Goal: Transaction & Acquisition: Book appointment/travel/reservation

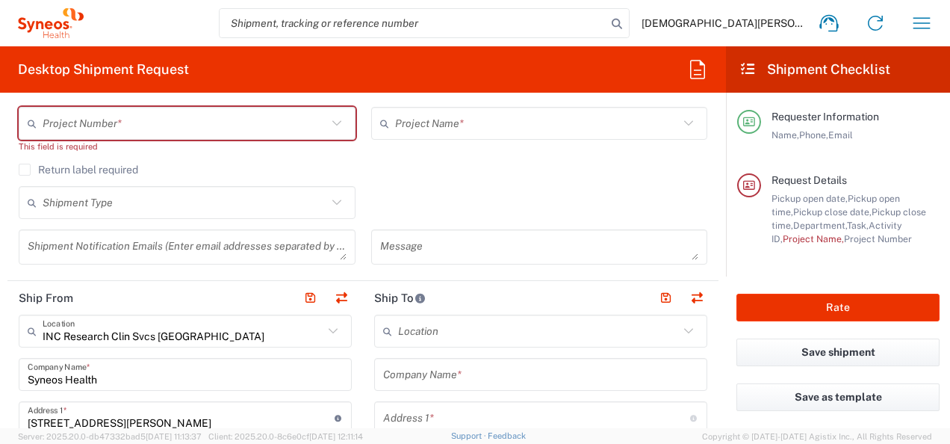
scroll to position [299, 0]
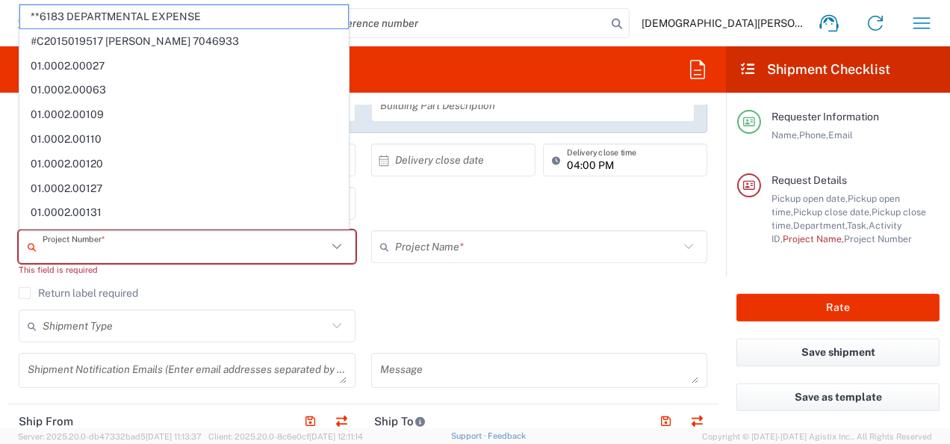
click at [272, 250] on input "text" at bounding box center [185, 247] width 285 height 26
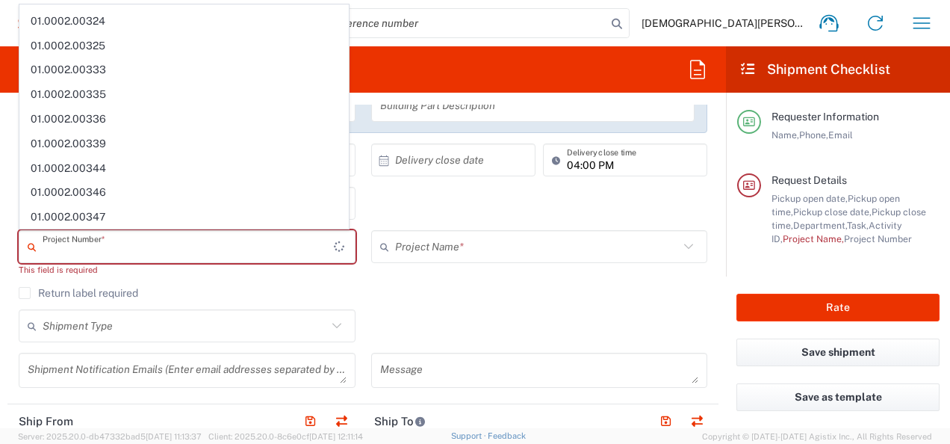
scroll to position [456, 0]
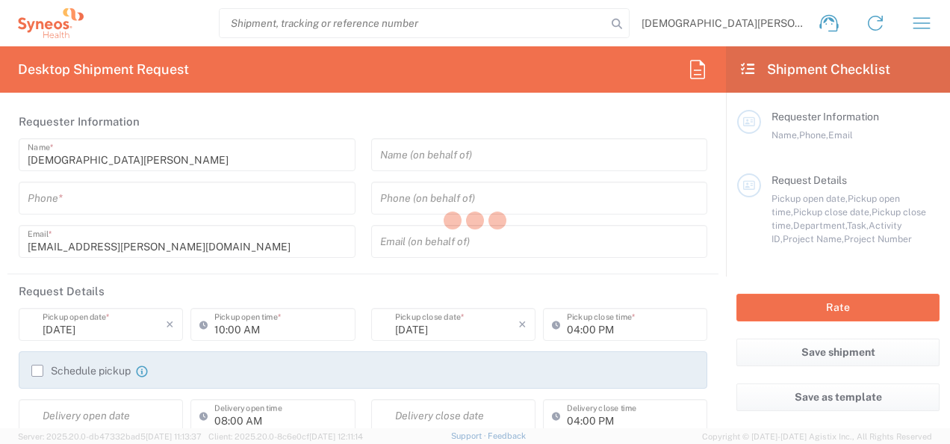
type input "3243"
type input "INC Research Clin Svcs [GEOGRAPHIC_DATA]"
type input "[GEOGRAPHIC_DATA]"
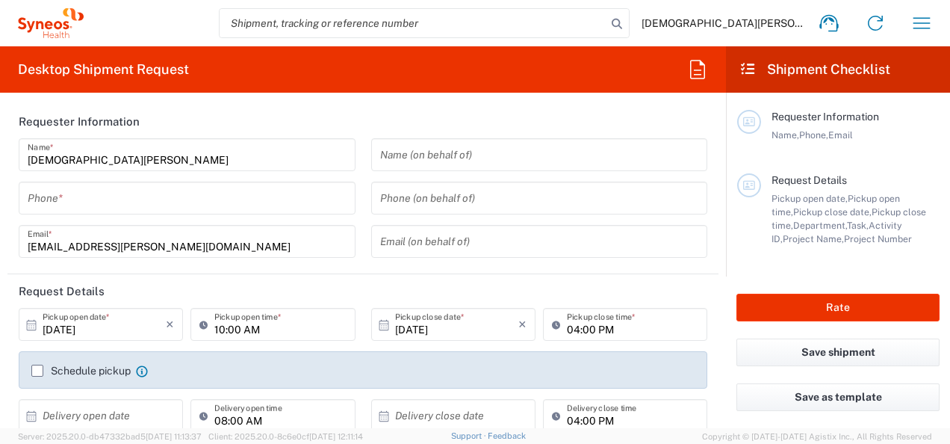
click at [744, 72] on icon at bounding box center [748, 68] width 17 height 13
click at [701, 66] on icon "button" at bounding box center [698, 70] width 24 height 24
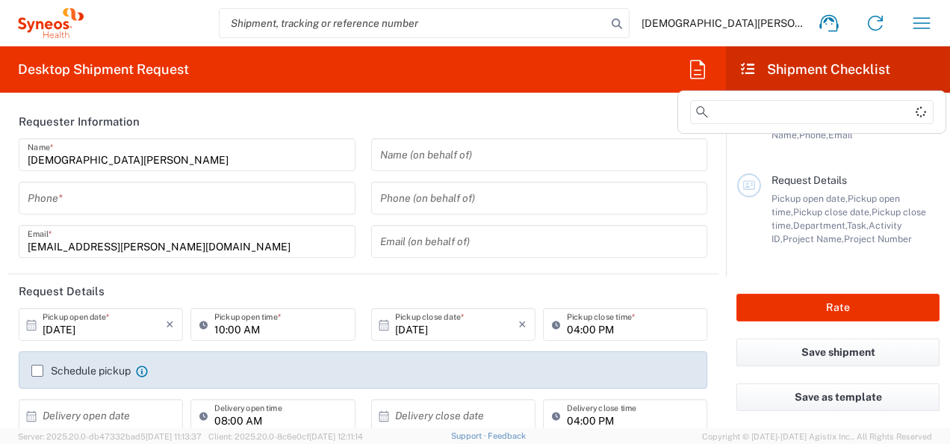
click at [774, 67] on h2 "Shipment Checklist" at bounding box center [815, 70] width 151 height 18
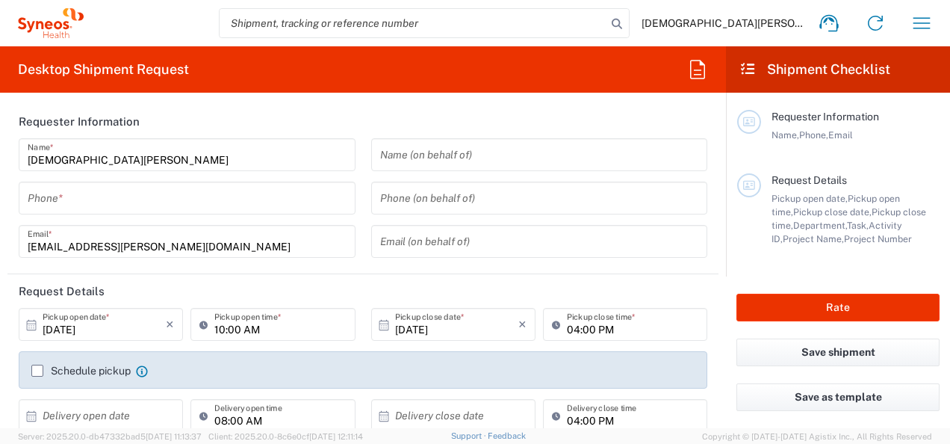
click at [736, 73] on header "Shipment Checklist" at bounding box center [838, 69] width 224 height 46
click at [745, 71] on icon at bounding box center [748, 68] width 17 height 13
click at [931, 28] on icon "button" at bounding box center [922, 23] width 24 height 24
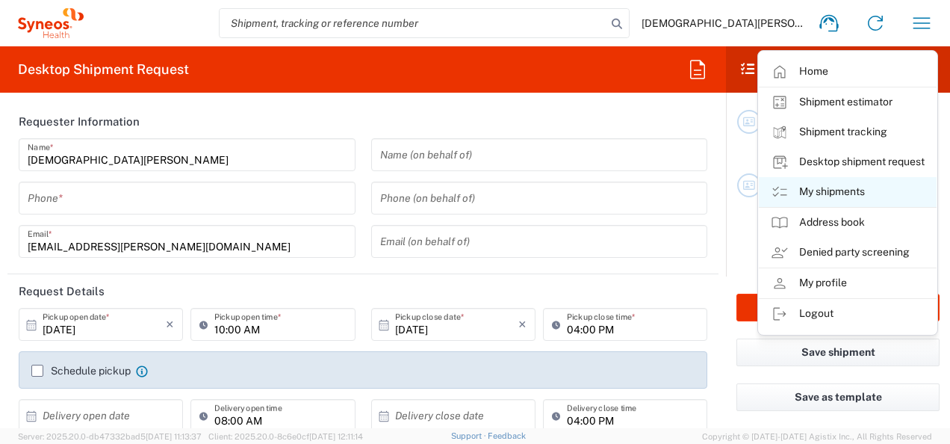
click at [885, 194] on link "My shipments" at bounding box center [848, 192] width 178 height 30
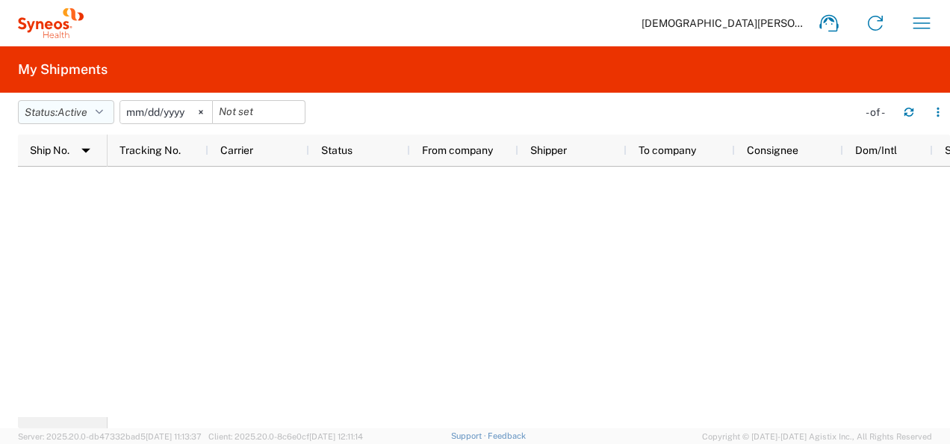
click at [93, 120] on button "Status: Active" at bounding box center [66, 112] width 96 height 24
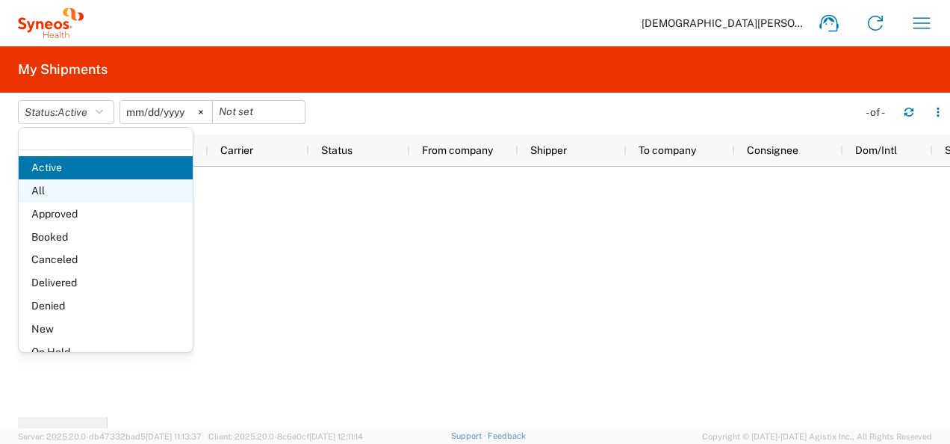
click at [99, 195] on span "All" at bounding box center [106, 190] width 174 height 23
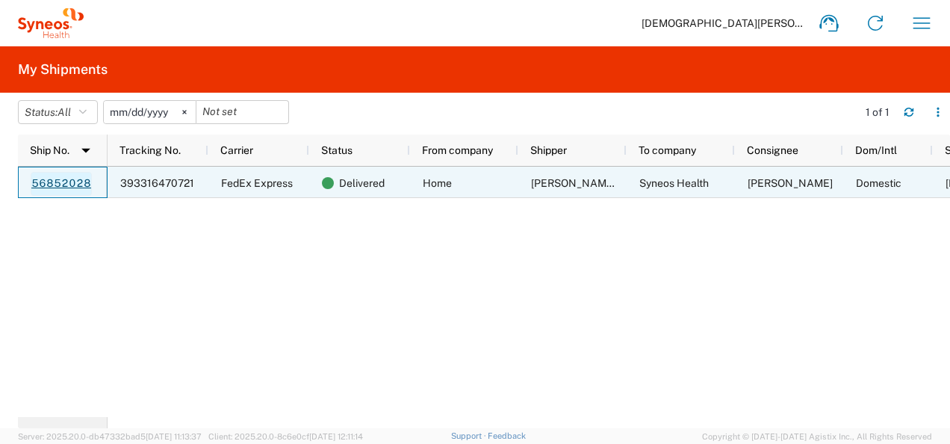
click at [78, 182] on link "56852028" at bounding box center [61, 184] width 61 height 24
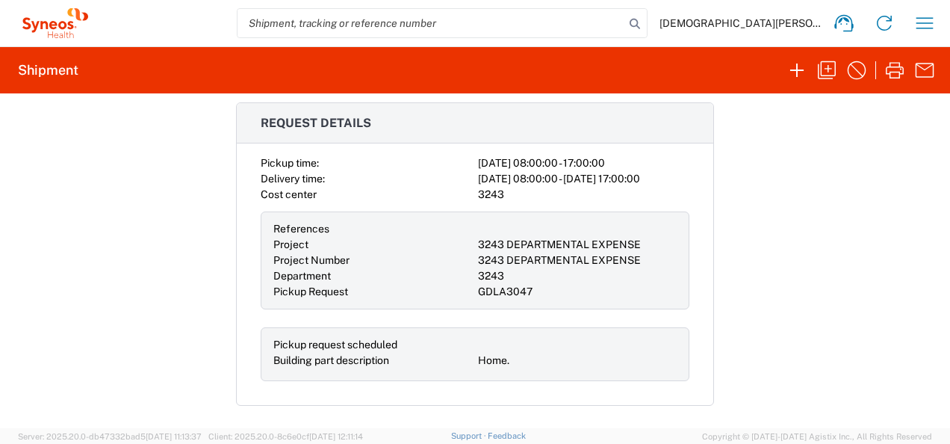
scroll to position [523, 0]
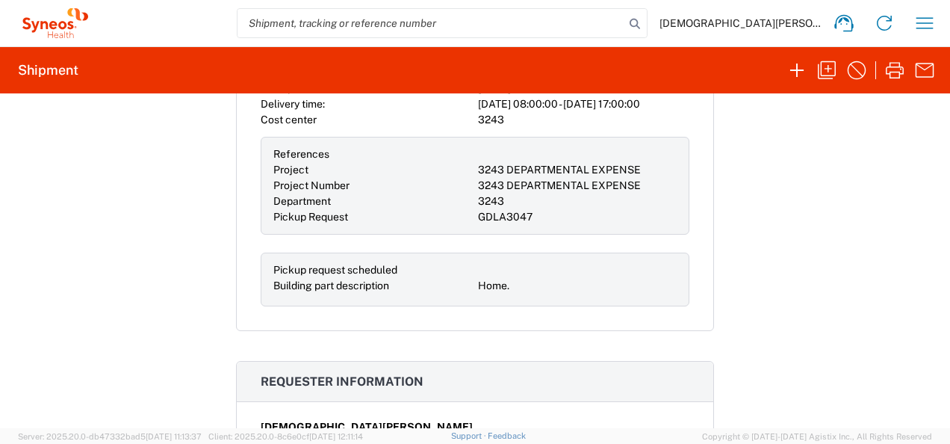
click at [470, 205] on div "References Project 3243 DEPARTMENTAL EXPENSE Project Number 3243 DEPARTMENTAL E…" at bounding box center [475, 186] width 429 height 98
click at [459, 268] on div "Pickup request scheduled" at bounding box center [372, 270] width 199 height 16
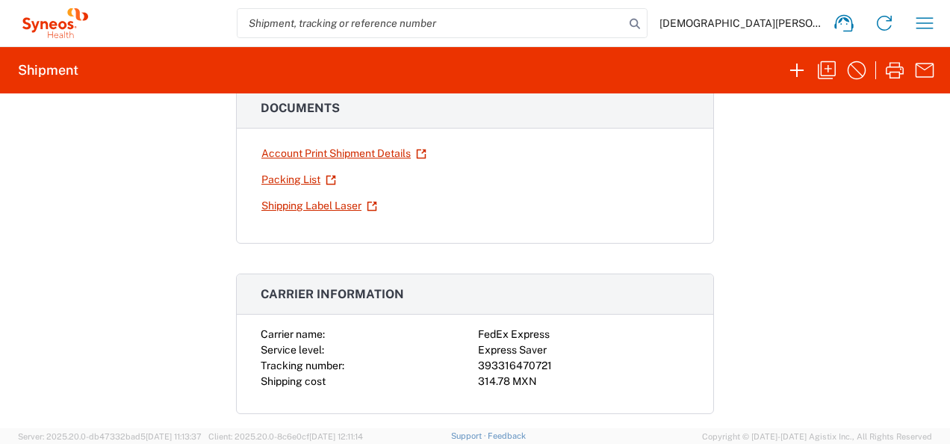
scroll to position [0, 0]
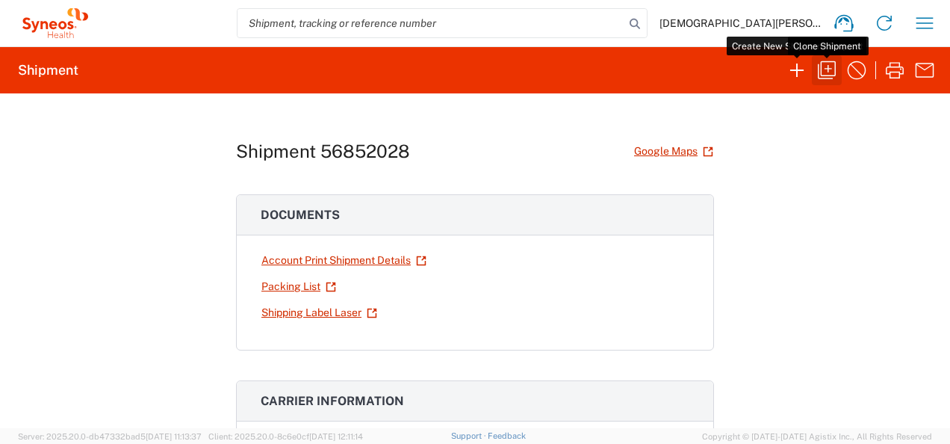
click at [831, 73] on icon "button" at bounding box center [827, 70] width 24 height 24
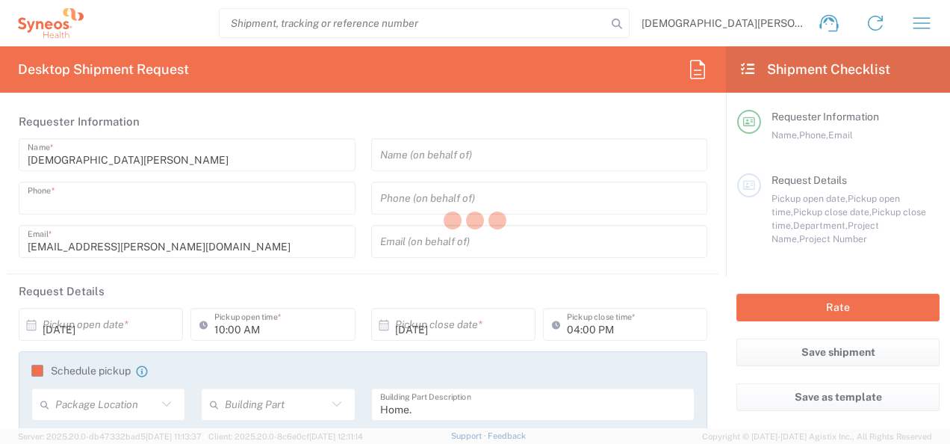
type input "[PHONE_NUMBER]"
type input "08:00 AM"
type input "05:00 PM"
type textarea "[EMAIL_ADDRESS][PERSON_NAME][DOMAIN_NAME]"
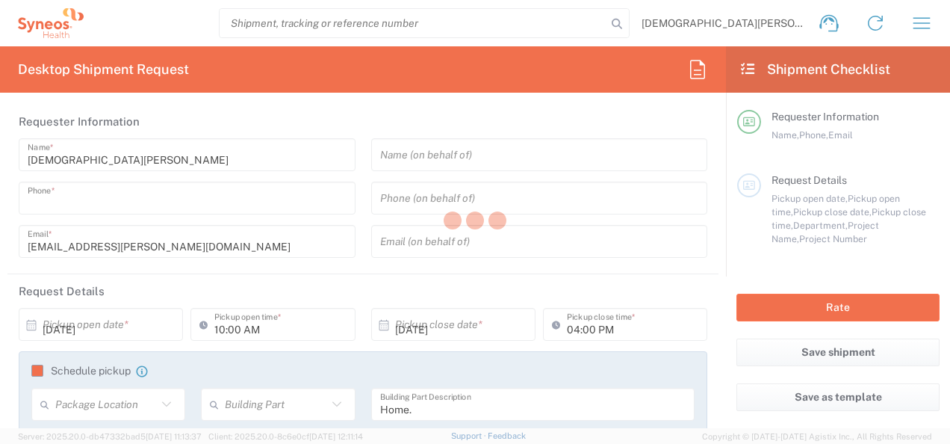
type input "Home"
type input "Cardenal 3748."
type input "[GEOGRAPHIC_DATA]"
type input "Zapopan"
type input "[GEOGRAPHIC_DATA]"
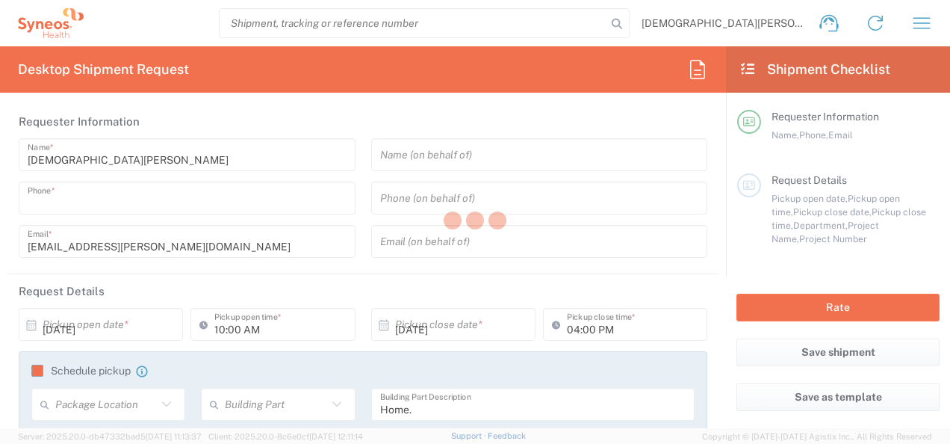
type input "45200"
type input "[PERSON_NAME] [PERSON_NAME] [PERSON_NAME]"
type input "[PHONE_NUMBER]"
type input "[EMAIL_ADDRESS][PERSON_NAME][DOMAIN_NAME]"
type input "Residential/Home"
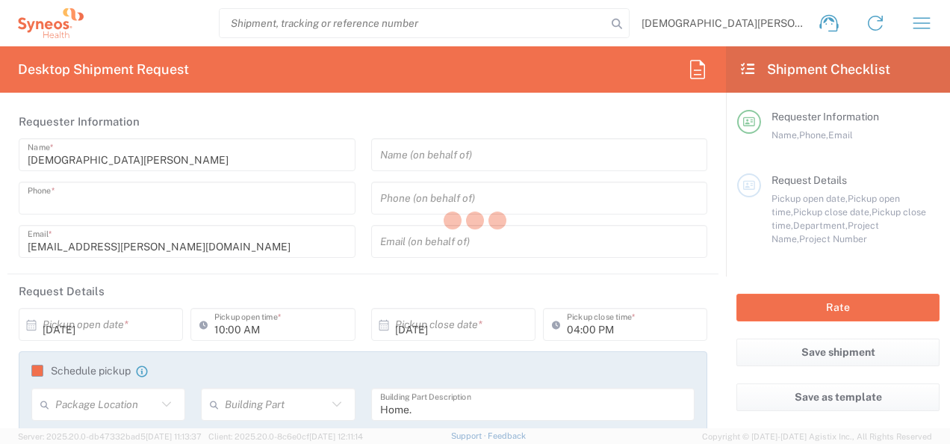
type input "Syneos Health"
type input "[STREET_ADDRESS][PERSON_NAME]"
type input "[GEOGRAPHIC_DATA], [GEOGRAPHIC_DATA]"
type input "Tlalnepantla"
type input "[GEOGRAPHIC_DATA]"
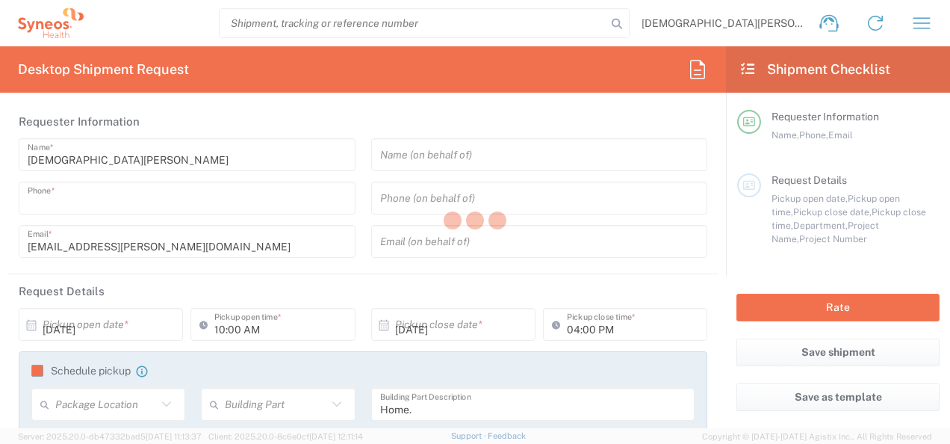
type input "54060"
type input "[PERSON_NAME]"
type input "[PHONE_NUMBER]"
type input "[PERSON_NAME][EMAIL_ADDRESS][DOMAIN_NAME]"
type input "Business (General)"
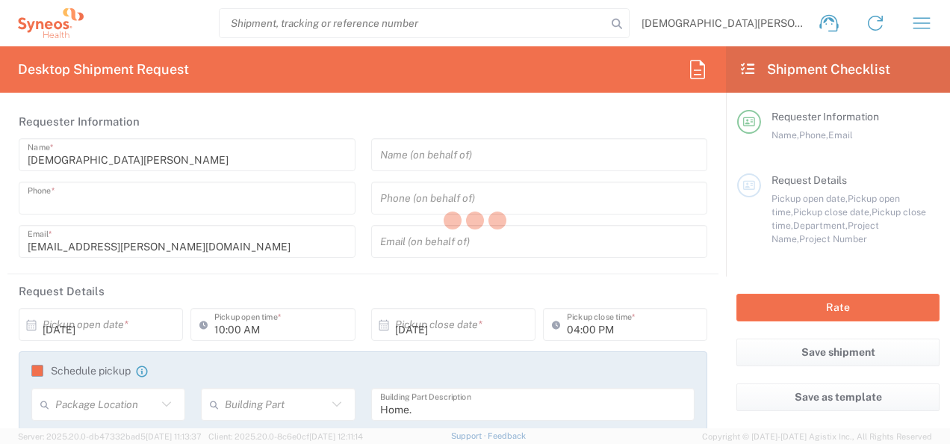
type input "Sender/Shipper"
type input "3243"
type input "Envelope"
type input "3243 DEPARTMENTAL EXPENSE"
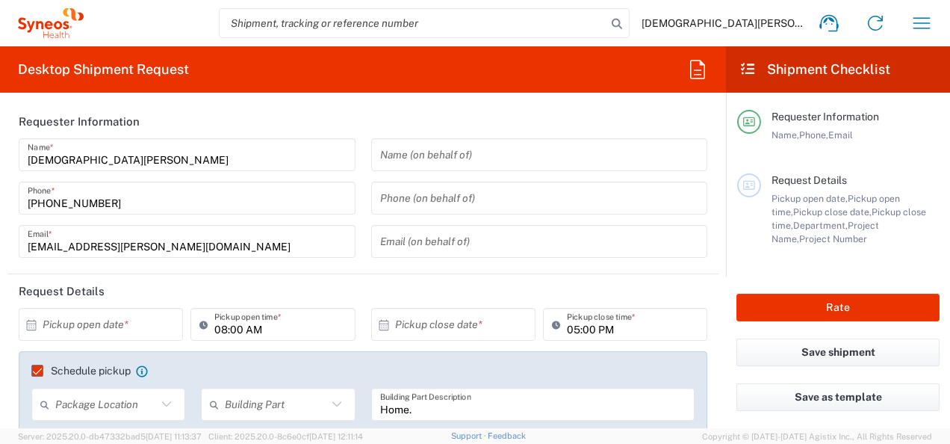
type input "[GEOGRAPHIC_DATA]"
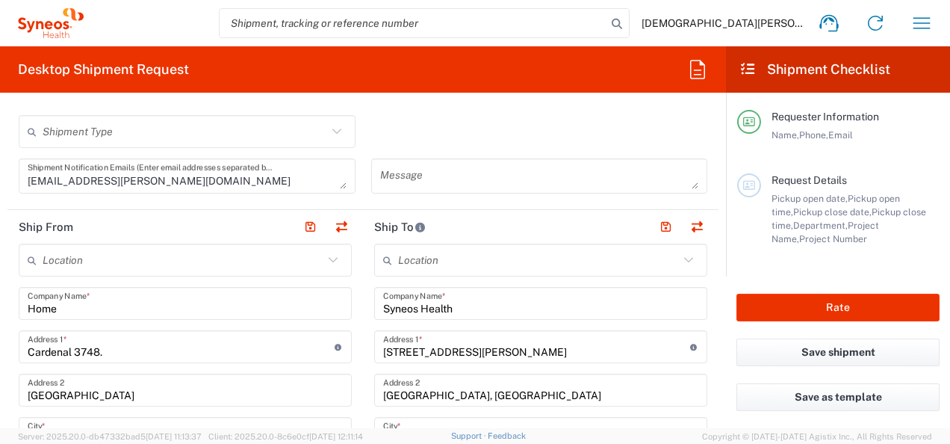
scroll to position [598, 0]
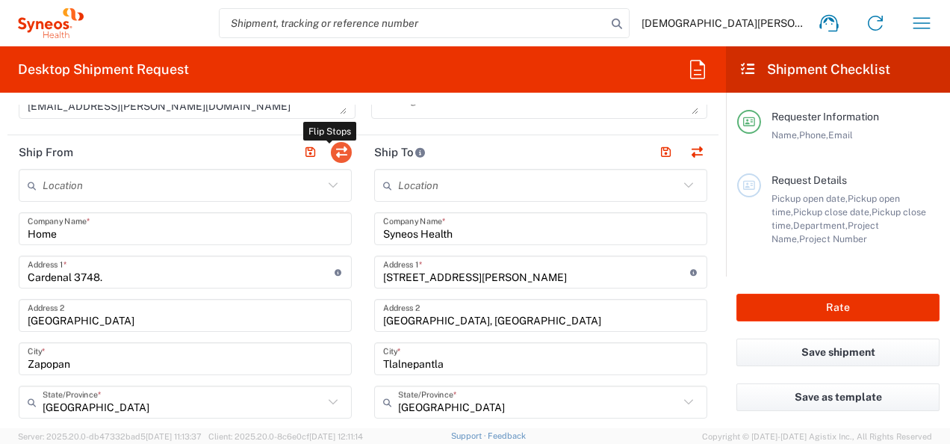
click at [338, 151] on button "button" at bounding box center [341, 152] width 21 height 21
type input "Syneos Health"
type input "[STREET_ADDRESS][PERSON_NAME]"
type input "[GEOGRAPHIC_DATA], [GEOGRAPHIC_DATA]"
type input "Tlalnepantla"
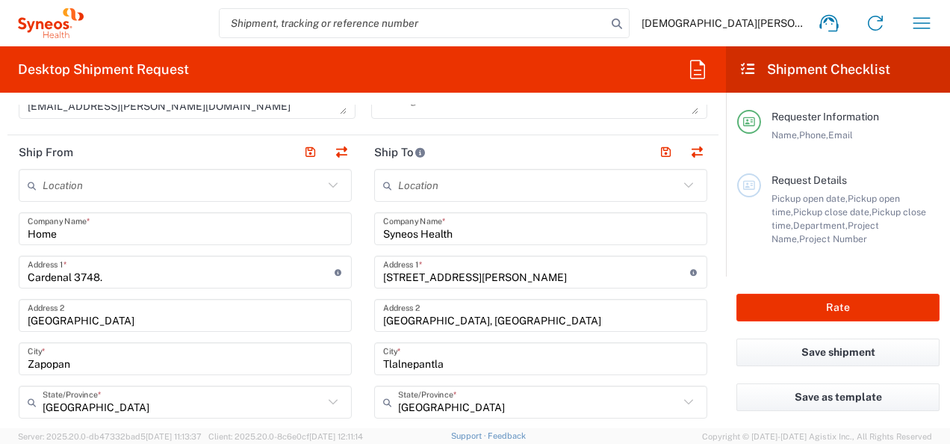
type input "[GEOGRAPHIC_DATA]"
type input "54060"
type input "[PERSON_NAME]"
type input "[PHONE_NUMBER]"
type input "[PERSON_NAME][EMAIL_ADDRESS][DOMAIN_NAME]"
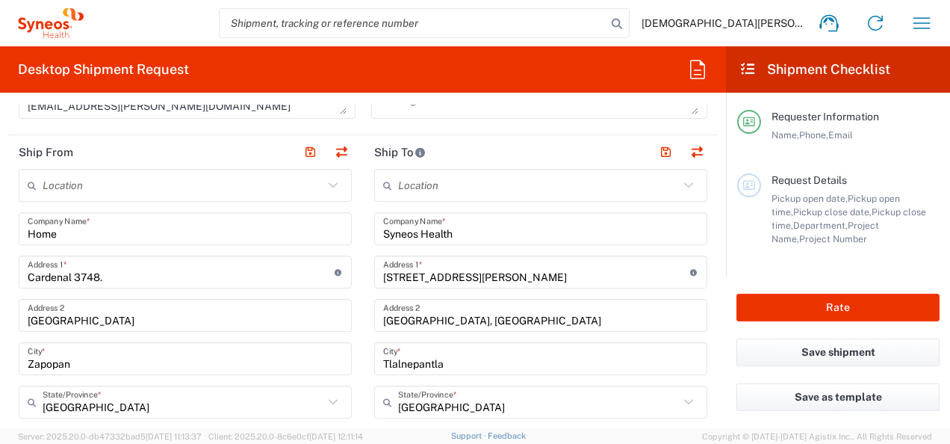
type input "Business (General)"
type input "Home"
type input "Cardenal 3748."
type input "[GEOGRAPHIC_DATA]"
type input "Zapopan"
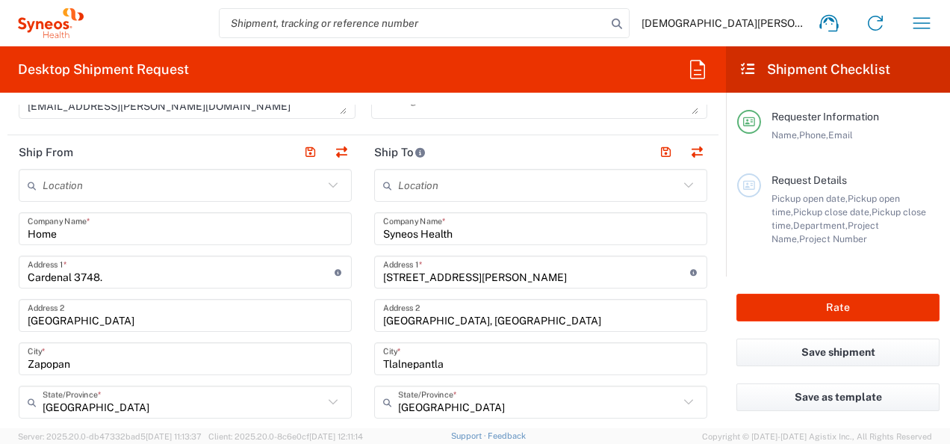
type input "[GEOGRAPHIC_DATA]"
type input "45200"
type input "[PERSON_NAME] [PERSON_NAME] [PERSON_NAME]"
type input "[PHONE_NUMBER]"
type input "[EMAIL_ADDRESS][PERSON_NAME][DOMAIN_NAME]"
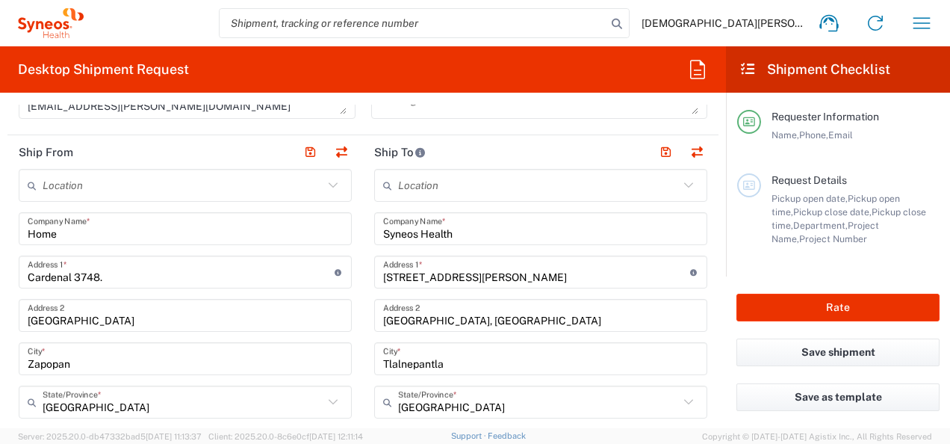
type input "Residential/Home"
type input "TIN"
type input "VAT"
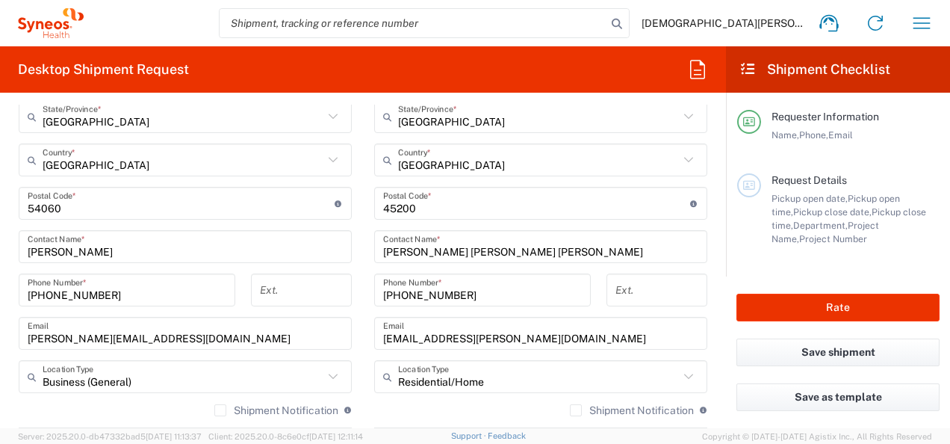
scroll to position [897, 0]
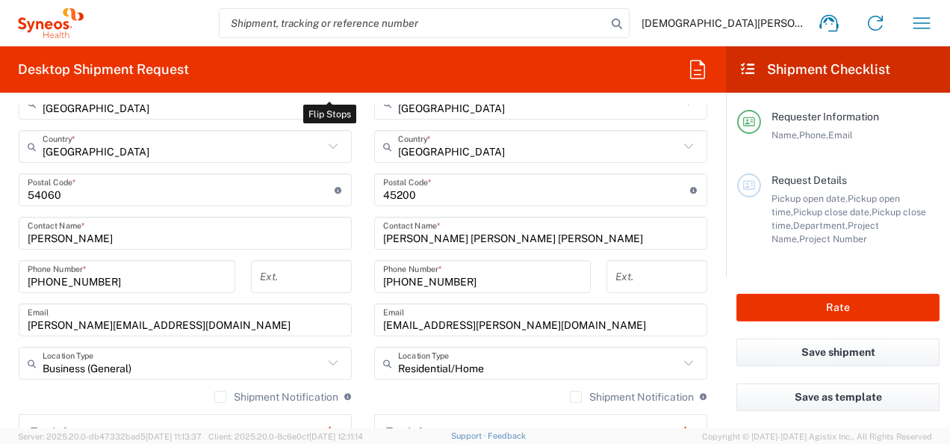
click at [217, 335] on div "Location [PERSON_NAME] LLC-[GEOGRAPHIC_DATA] [GEOGRAPHIC_DATA] [GEOGRAPHIC_DATA…" at bounding box center [185, 184] width 333 height 628
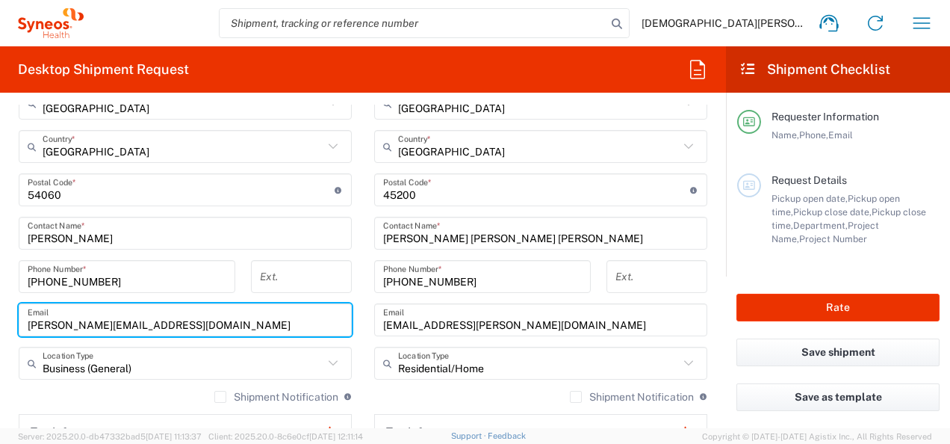
click at [216, 330] on input "[PERSON_NAME][EMAIL_ADDRESS][DOMAIN_NAME]" at bounding box center [185, 320] width 315 height 26
drag, startPoint x: 229, startPoint y: 323, endPoint x: 117, endPoint y: 317, distance: 112.2
click at [0, 327] on html "[DEMOGRAPHIC_DATA][PERSON_NAME] Home Shipment estimator Shipment tracking Deskt…" at bounding box center [475, 222] width 950 height 444
paste input "mariadelcarmen.[PERSON_NAME]"
type input "[EMAIL_ADDRESS][PERSON_NAME][DOMAIN_NAME]"
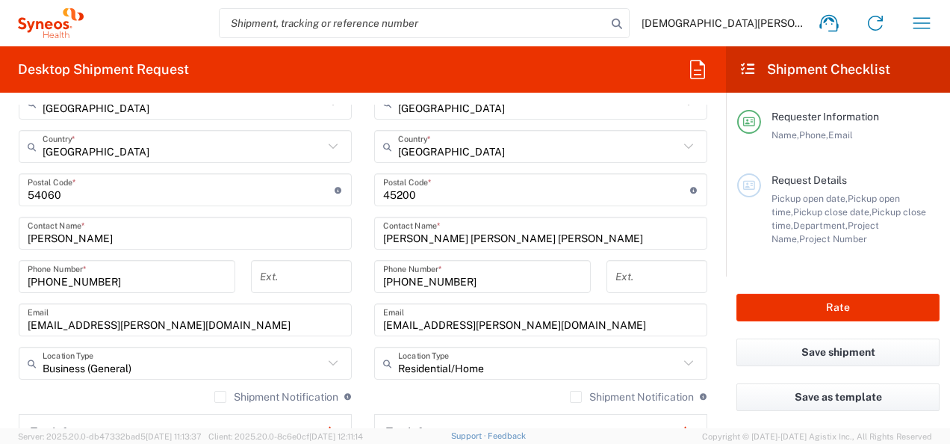
click at [235, 228] on input "[PERSON_NAME]" at bounding box center [185, 233] width 315 height 26
click at [179, 281] on input "[PHONE_NUMBER]" at bounding box center [127, 277] width 199 height 26
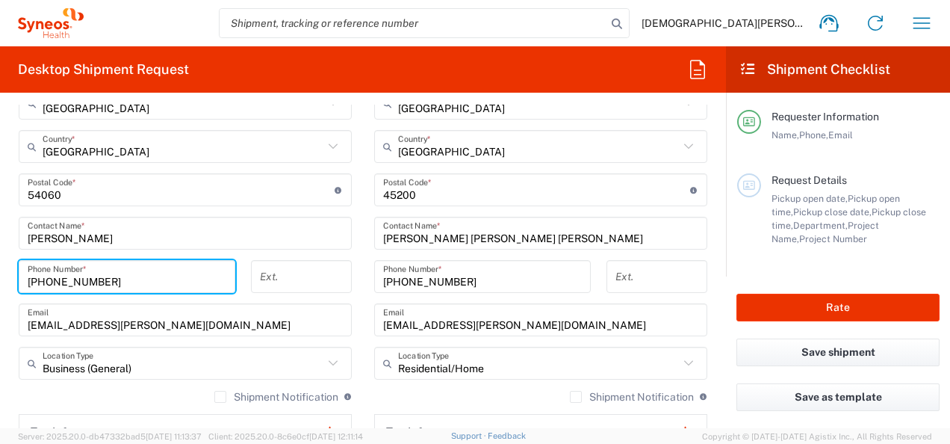
drag, startPoint x: 74, startPoint y: 279, endPoint x: 86, endPoint y: 278, distance: 12.0
click at [0, 277] on html "[DEMOGRAPHIC_DATA][PERSON_NAME] Home Shipment estimator Shipment tracking Deskt…" at bounding box center [475, 222] width 950 height 444
paste input "5573165253"
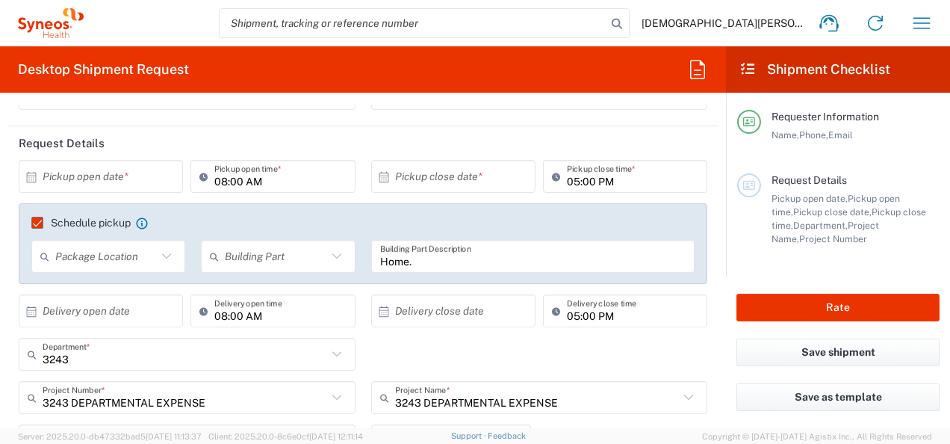
scroll to position [149, 0]
type input "[PHONE_NUMBER]"
click at [397, 263] on input "Home." at bounding box center [533, 255] width 306 height 26
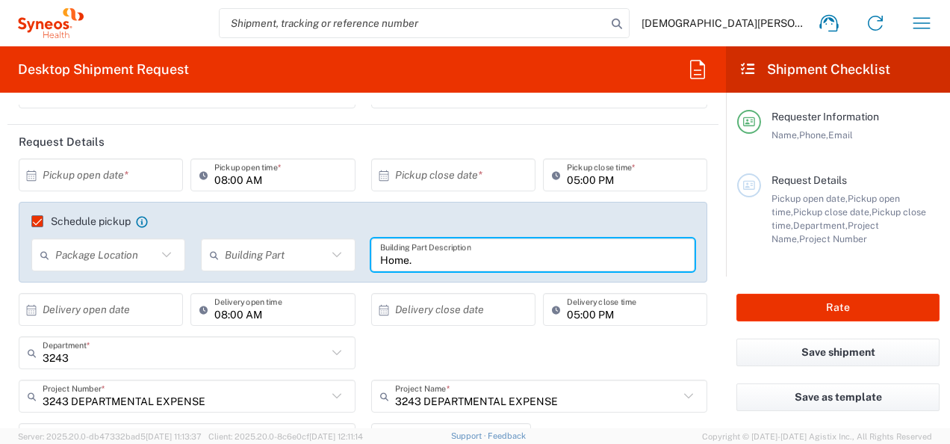
drag, startPoint x: 417, startPoint y: 257, endPoint x: 348, endPoint y: 257, distance: 68.7
click at [348, 257] on div "Package Location Front None Rear Side Building Part Apartment Building Departme…" at bounding box center [363, 259] width 679 height 43
type input "Building"
click at [289, 258] on input "text" at bounding box center [276, 255] width 102 height 26
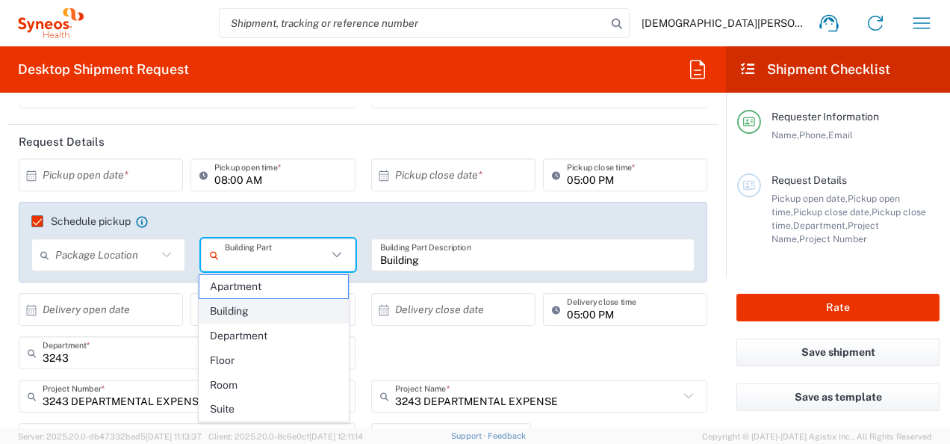
click at [276, 310] on span "Building" at bounding box center [273, 311] width 149 height 23
type input "Building"
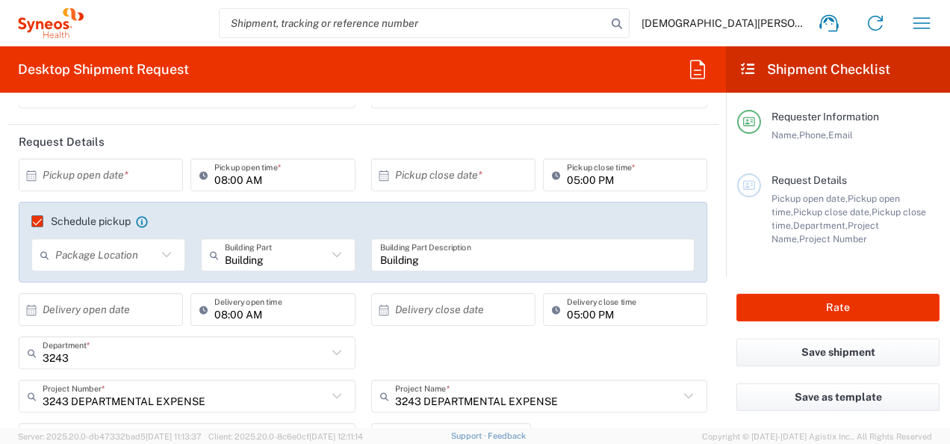
click at [139, 271] on div "Package Location Front None Rear Side" at bounding box center [109, 259] width 170 height 43
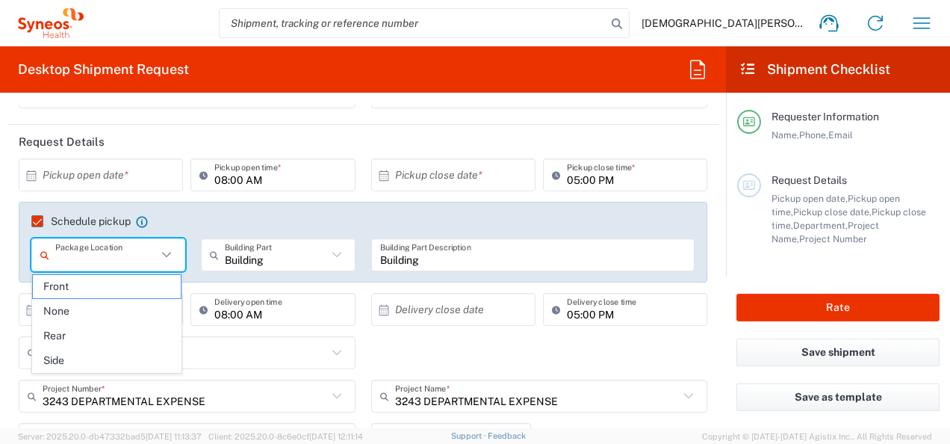
click at [137, 264] on input "text" at bounding box center [106, 255] width 102 height 26
click at [103, 285] on span "Front" at bounding box center [107, 286] width 149 height 23
type input "Front"
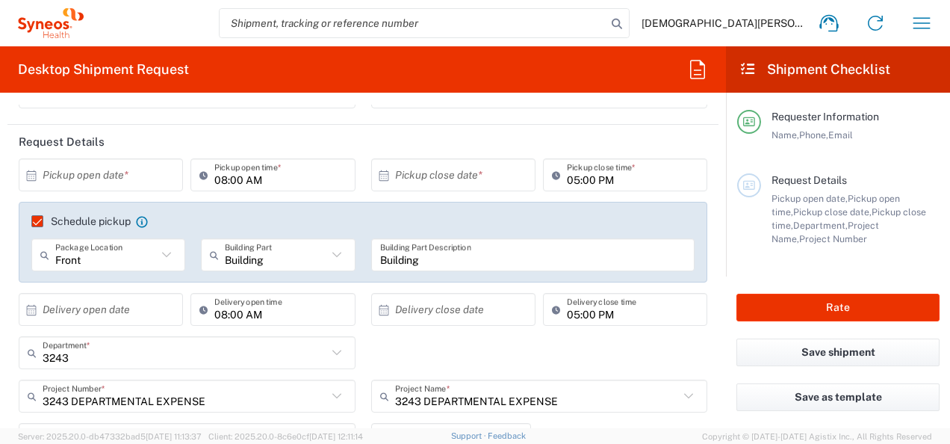
click at [120, 172] on input "text" at bounding box center [104, 175] width 123 height 26
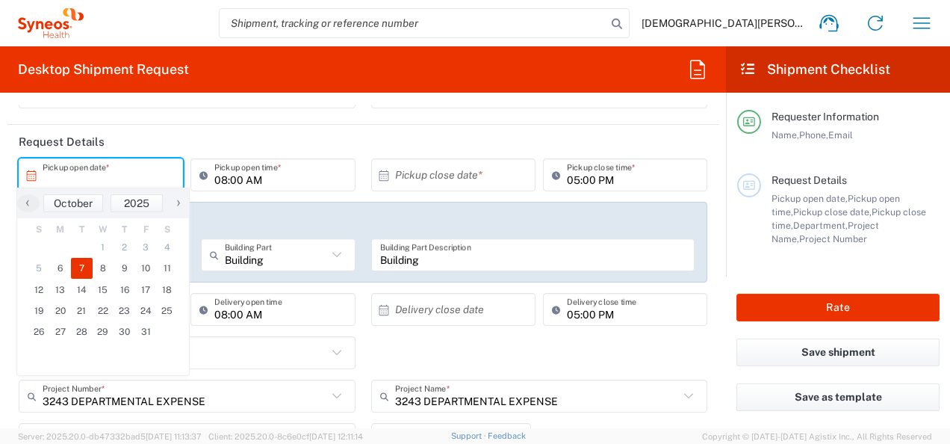
click at [75, 267] on span "7" at bounding box center [82, 268] width 22 height 21
type input "[DATE]"
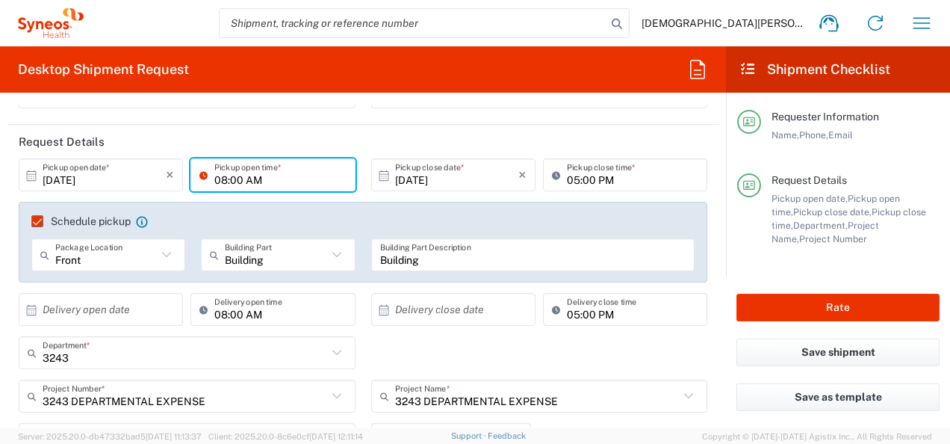
click at [232, 179] on input "08:00 AM" at bounding box center [279, 175] width 131 height 26
click at [223, 179] on input "08:00 AM" at bounding box center [279, 175] width 131 height 26
drag, startPoint x: 223, startPoint y: 179, endPoint x: 212, endPoint y: 179, distance: 10.5
click at [214, 179] on input "08:00 AM" at bounding box center [279, 175] width 131 height 26
type input "10:00 AM"
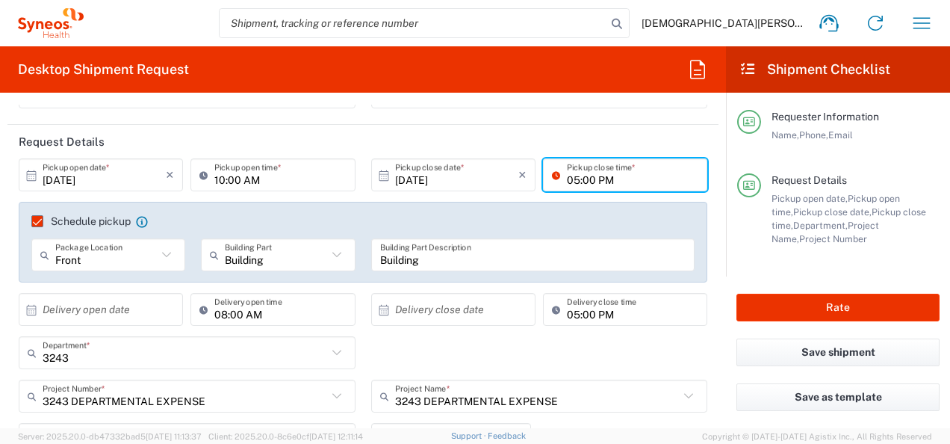
click at [571, 176] on input "05:00 PM" at bounding box center [632, 175] width 131 height 26
type input "03:00 PM"
click at [354, 188] on div "[DATE] × Pickup open date * Cancel Apply 10:00 AM Pickup open time *" at bounding box center [187, 179] width 353 height 43
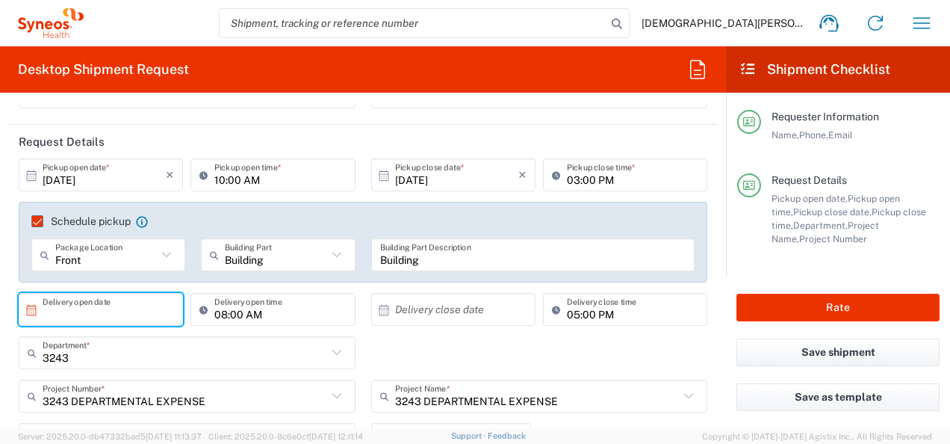
click at [137, 307] on input "text" at bounding box center [104, 310] width 123 height 26
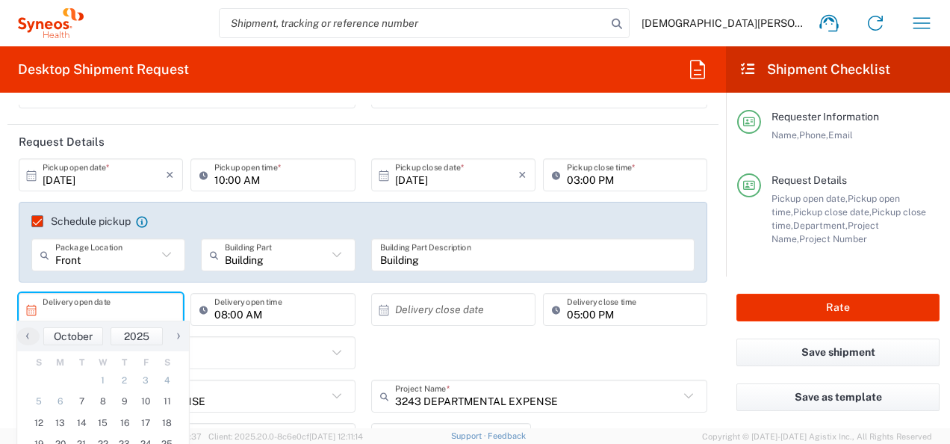
scroll to position [224, 0]
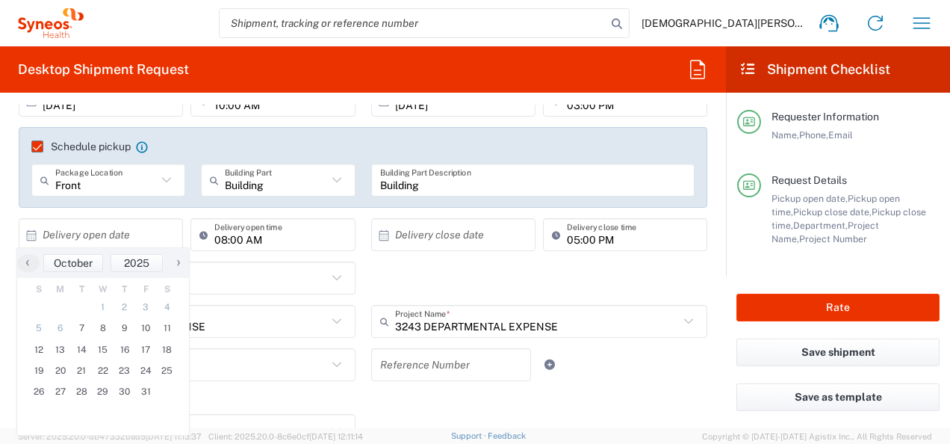
click at [187, 213] on div "Schedule pickup When scheduling a pickup please be sure to meet the following c…" at bounding box center [363, 172] width 705 height 91
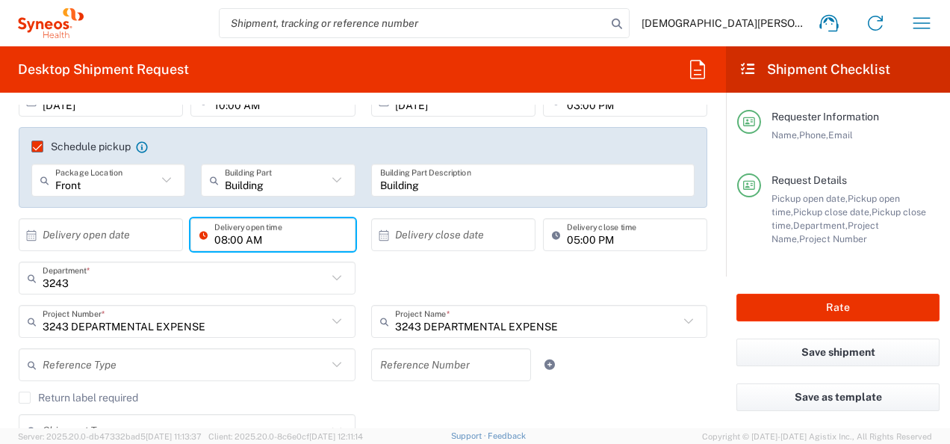
click at [261, 238] on input "08:00 AM" at bounding box center [279, 235] width 131 height 26
click at [183, 238] on div "× Delivery open date Cancel Apply" at bounding box center [101, 239] width 172 height 43
click at [368, 253] on div "× Delivery close date Cancel Apply" at bounding box center [454, 239] width 172 height 43
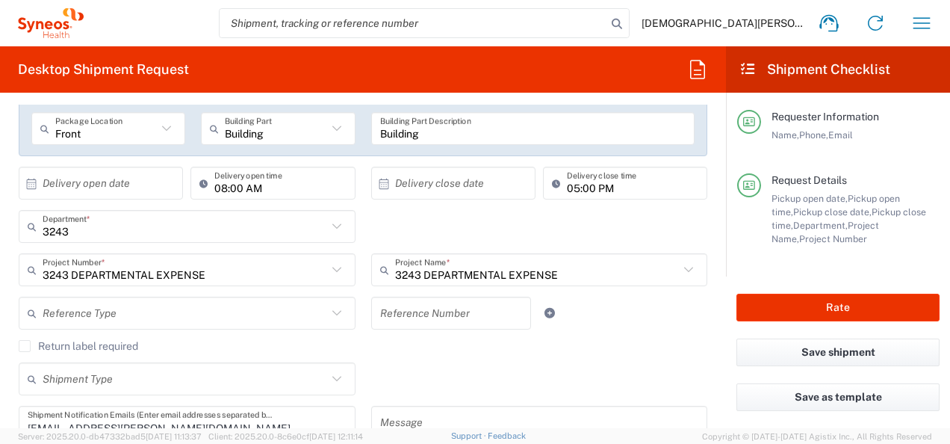
scroll to position [299, 0]
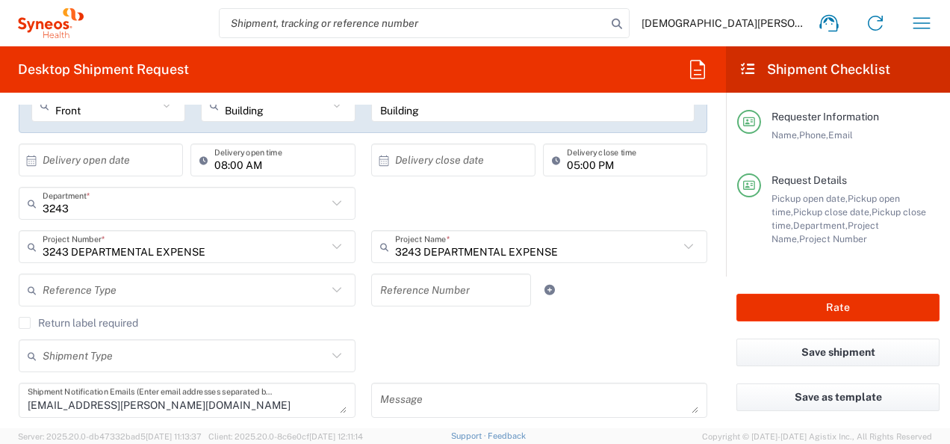
click at [263, 287] on input "text" at bounding box center [185, 290] width 285 height 26
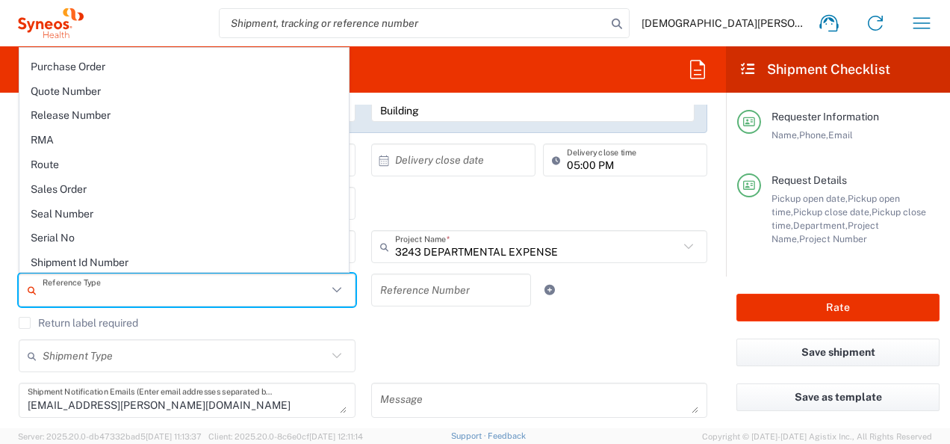
scroll to position [1195, 0]
click at [359, 324] on agx-checkbox-control "Return label required" at bounding box center [363, 323] width 689 height 12
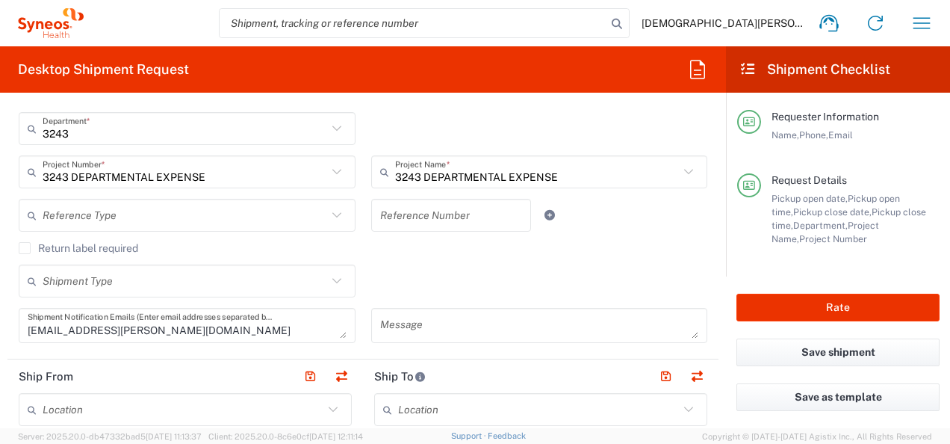
scroll to position [448, 0]
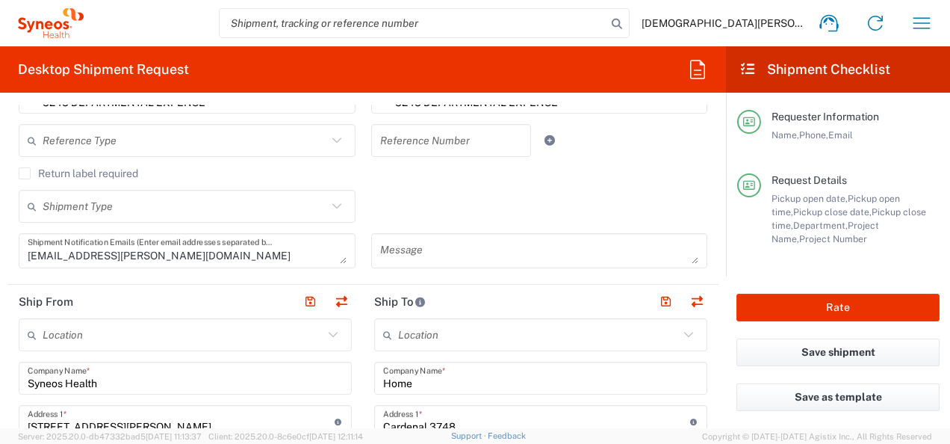
click at [322, 220] on div "Shipment Type" at bounding box center [187, 206] width 337 height 33
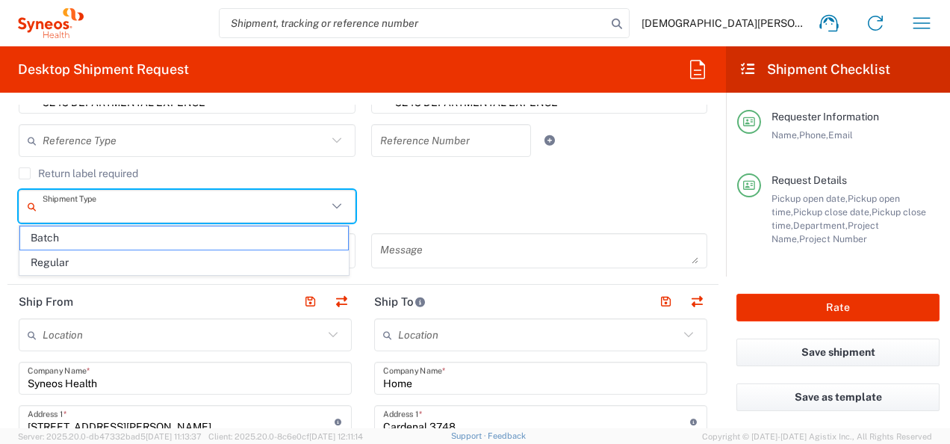
click at [383, 204] on div "Shipment Type Batch Regular" at bounding box center [363, 211] width 705 height 43
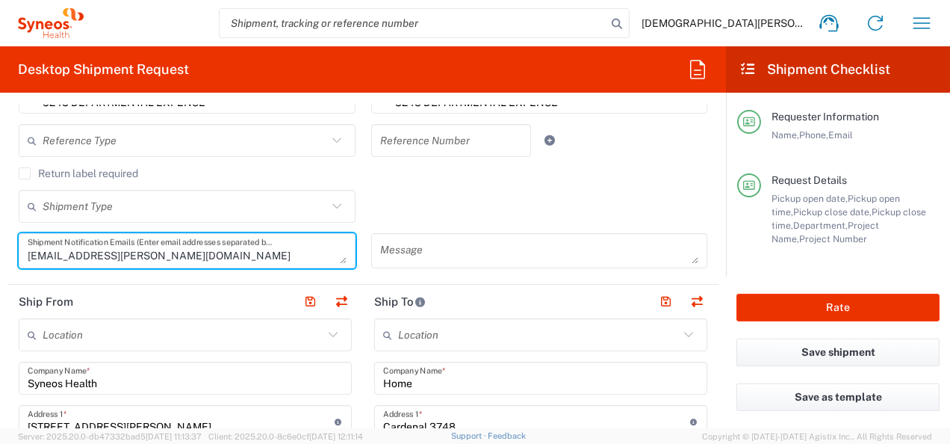
drag, startPoint x: 276, startPoint y: 253, endPoint x: 15, endPoint y: 252, distance: 261.5
click at [15, 252] on div "[EMAIL_ADDRESS][PERSON_NAME][DOMAIN_NAME] Shipment Notification Emails (Enter e…" at bounding box center [187, 256] width 353 height 46
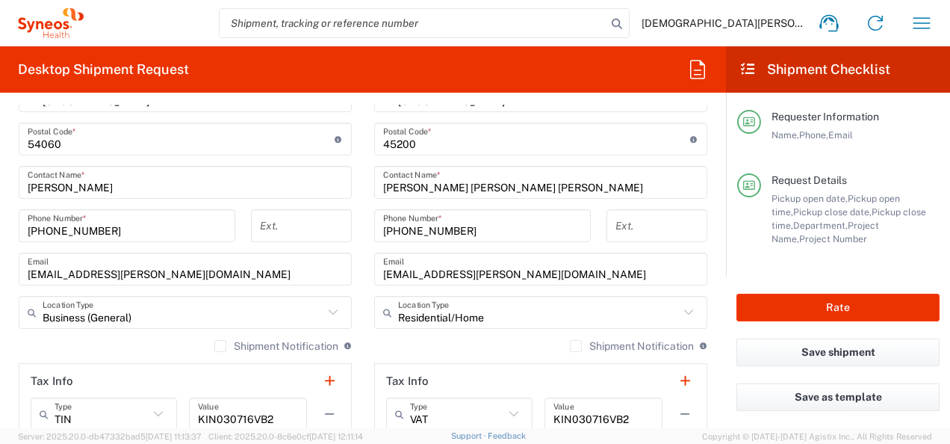
scroll to position [971, 0]
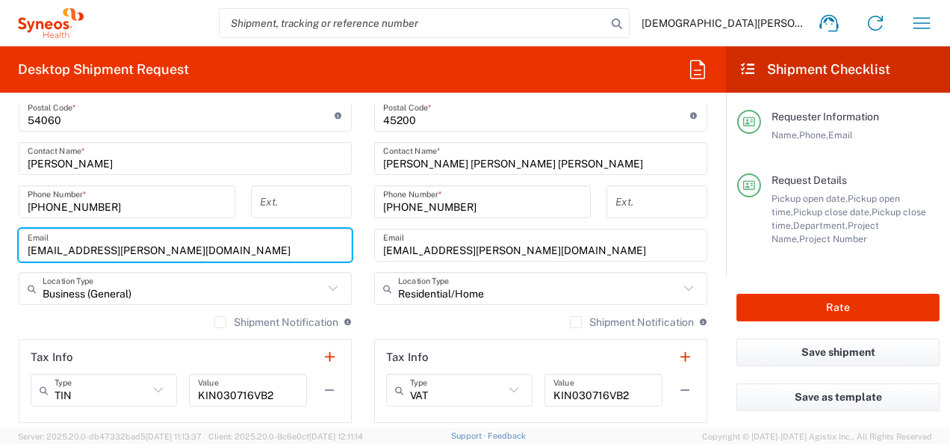
drag, startPoint x: 259, startPoint y: 250, endPoint x: -3, endPoint y: 259, distance: 262.4
click at [0, 259] on html "[DEMOGRAPHIC_DATA][PERSON_NAME] Home Shipment estimator Shipment tracking Deskt…" at bounding box center [475, 222] width 950 height 444
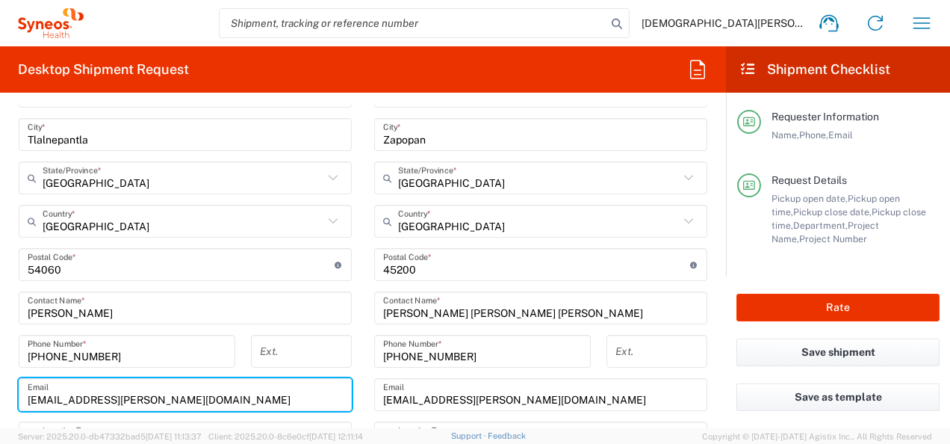
scroll to position [523, 0]
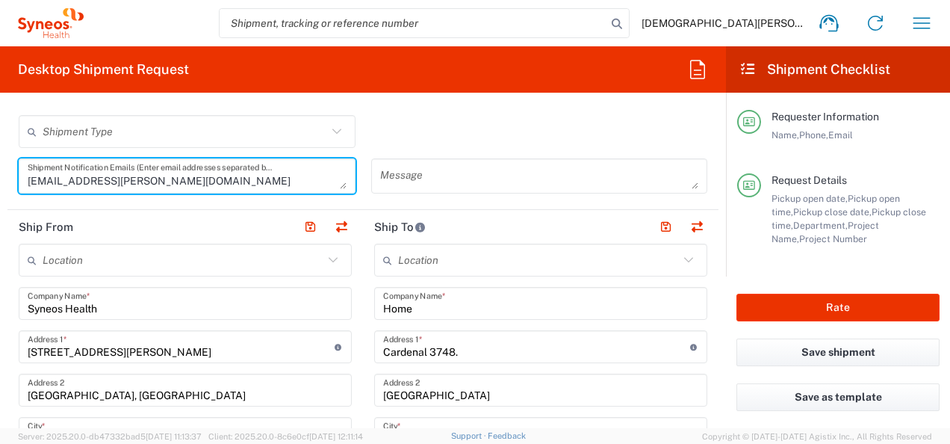
drag, startPoint x: 204, startPoint y: 179, endPoint x: -3, endPoint y: 191, distance: 207.3
click at [0, 191] on html "[DEMOGRAPHIC_DATA][PERSON_NAME] Home Shipment estimator Shipment tracking Deskt…" at bounding box center [475, 222] width 950 height 444
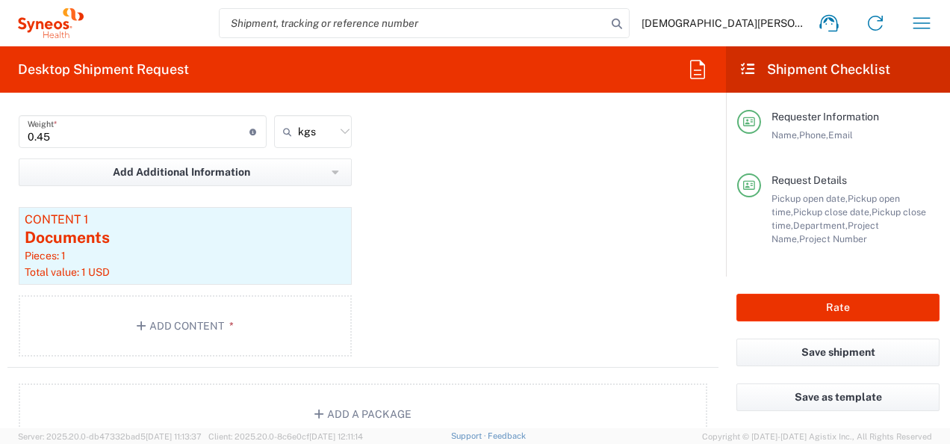
scroll to position [1529, 0]
click at [813, 316] on button "Rate" at bounding box center [838, 308] width 203 height 28
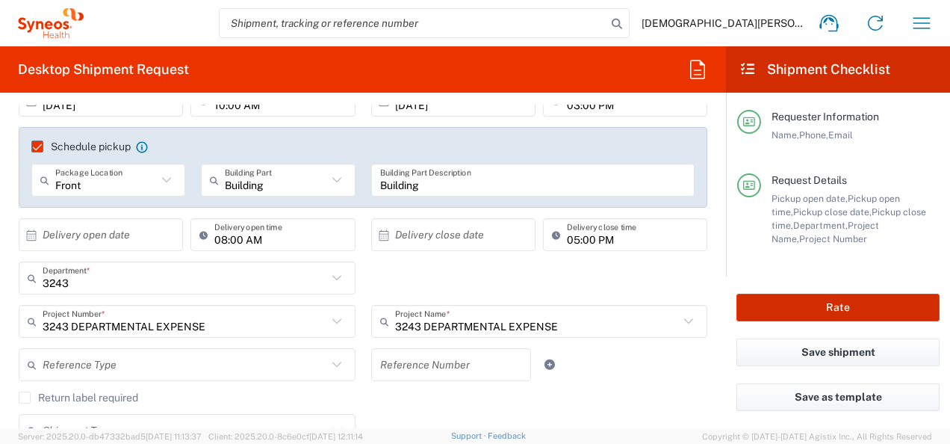
scroll to position [523, 0]
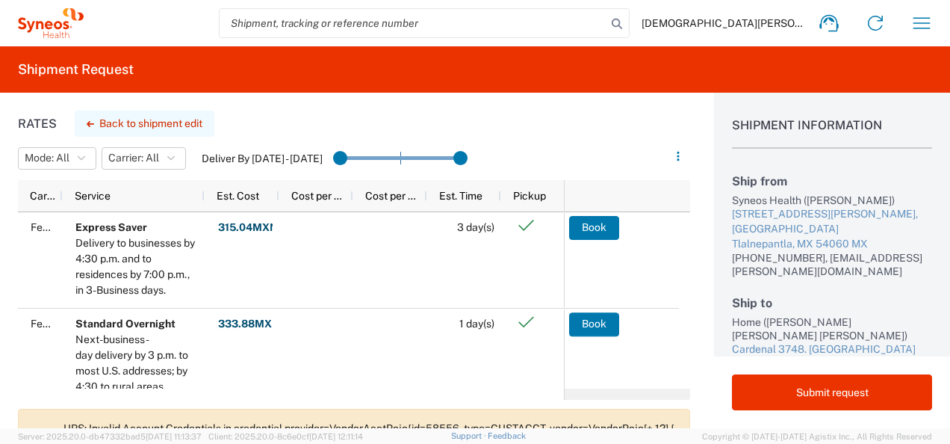
click at [155, 128] on button "Back to shipment edit" at bounding box center [145, 124] width 140 height 26
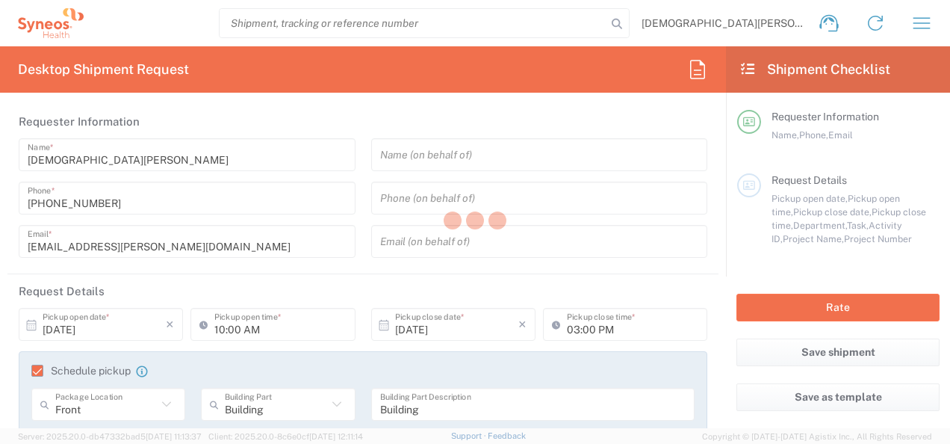
type input "[GEOGRAPHIC_DATA]"
type input "3243 DEPARTMENTAL EXPENSE"
type input "[GEOGRAPHIC_DATA]"
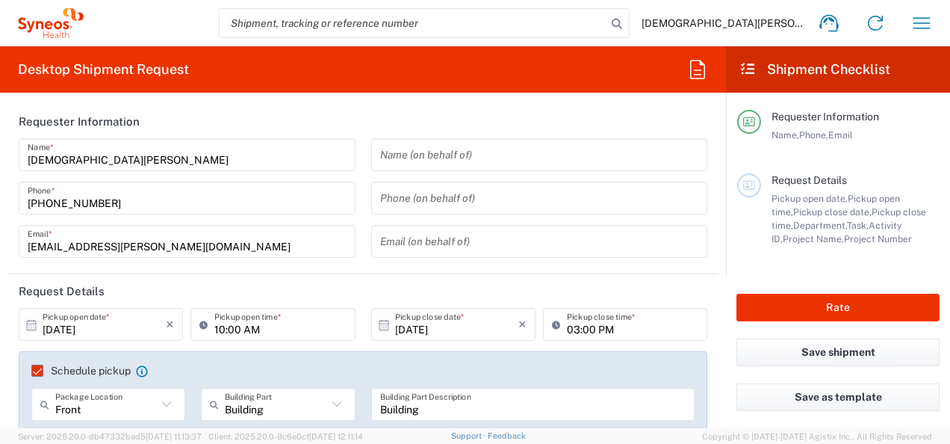
type input "Envelope"
type input "3243 DEPARTMENTAL EXPENSE"
type input "3243"
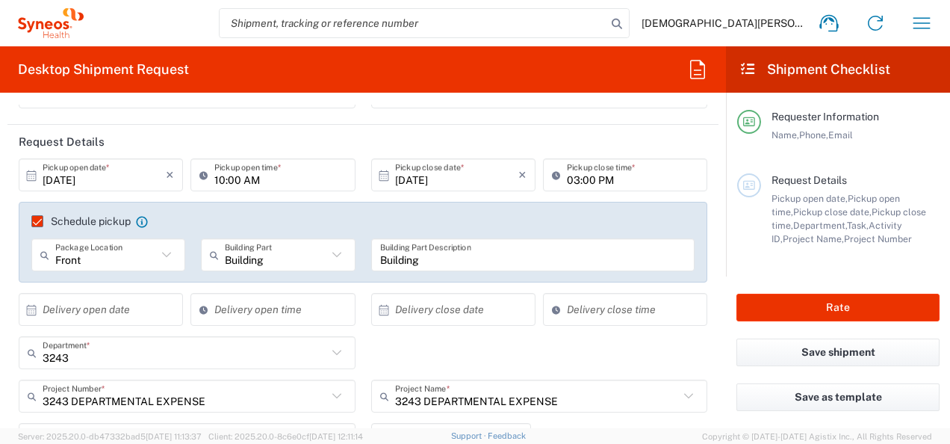
scroll to position [224, 0]
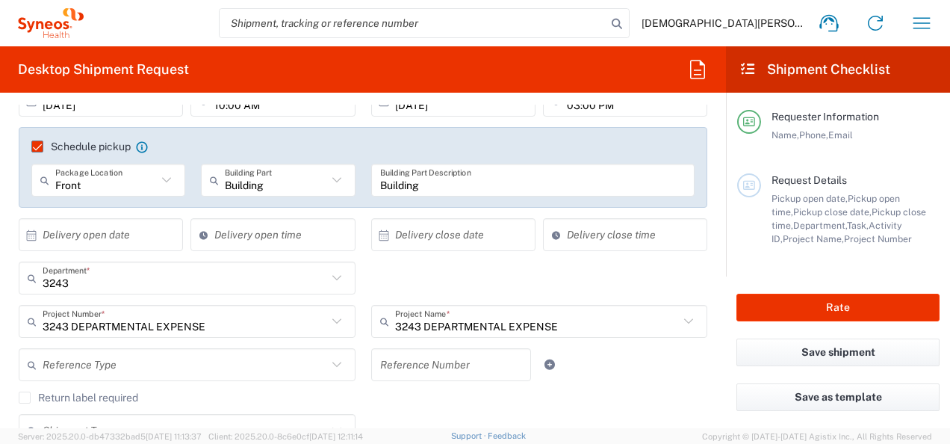
click at [244, 234] on input at bounding box center [279, 235] width 131 height 26
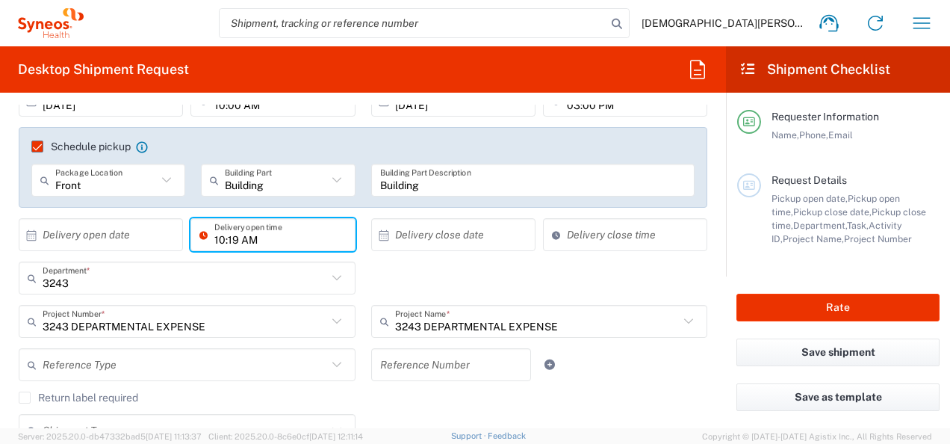
drag, startPoint x: 262, startPoint y: 239, endPoint x: 188, endPoint y: 241, distance: 74.7
click at [191, 241] on div "10:19 AM Delivery open time" at bounding box center [273, 234] width 164 height 33
click at [227, 239] on input "10:19 AM" at bounding box center [279, 235] width 131 height 26
click at [234, 240] on input "10:19 AM" at bounding box center [279, 235] width 131 height 26
type input "10:00 AM"
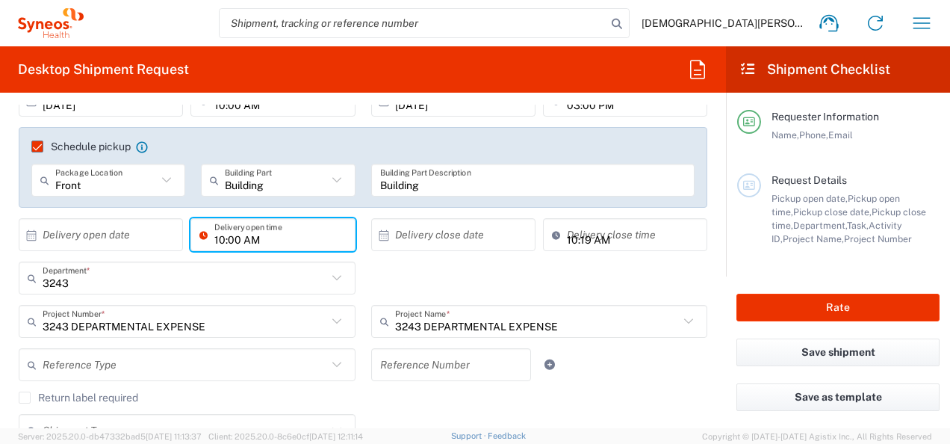
click at [570, 233] on input "10:19 AM" at bounding box center [632, 235] width 131 height 26
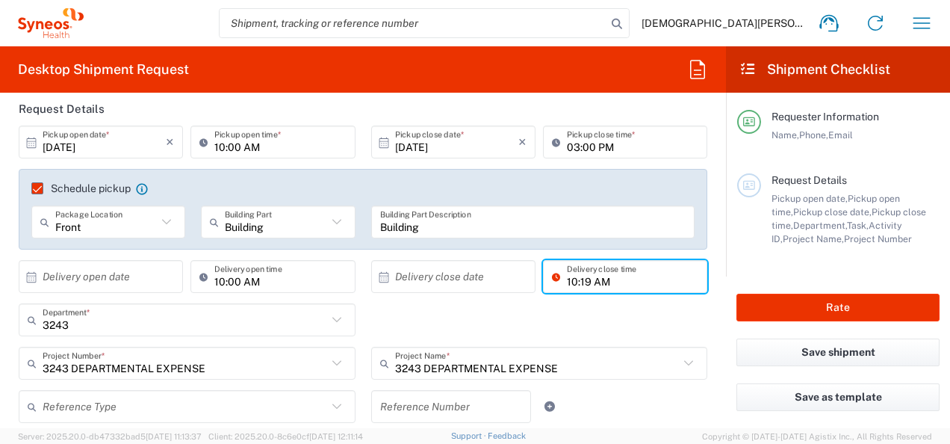
scroll to position [149, 0]
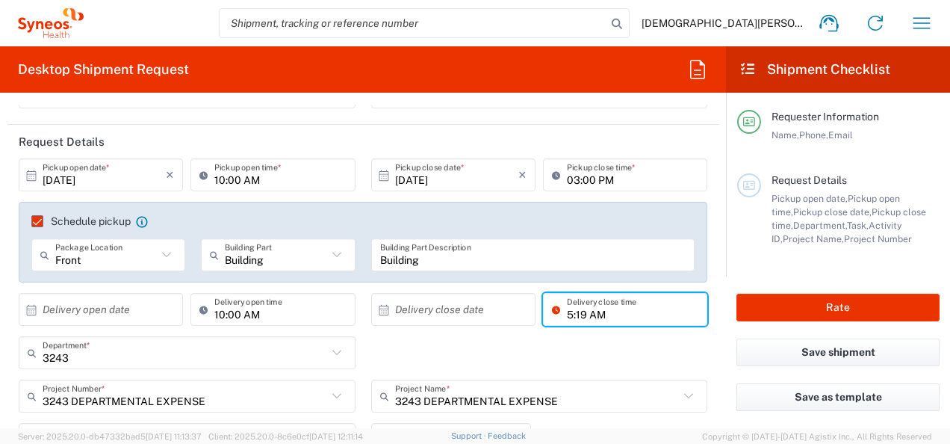
click at [578, 315] on input "5:19 AM" at bounding box center [632, 310] width 131 height 26
click at [631, 309] on input "5:00AM" at bounding box center [632, 310] width 131 height 26
type input "5:00PM"
click at [457, 313] on input "text" at bounding box center [456, 310] width 123 height 26
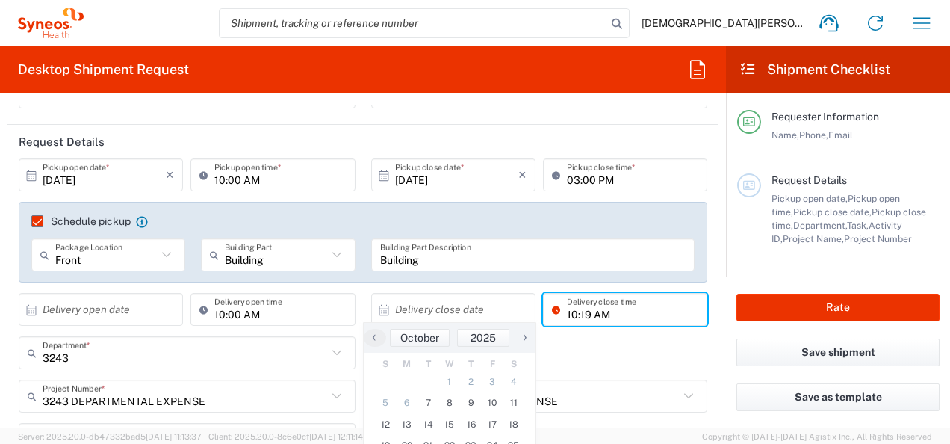
click at [586, 315] on input "10:19 AM" at bounding box center [632, 310] width 131 height 26
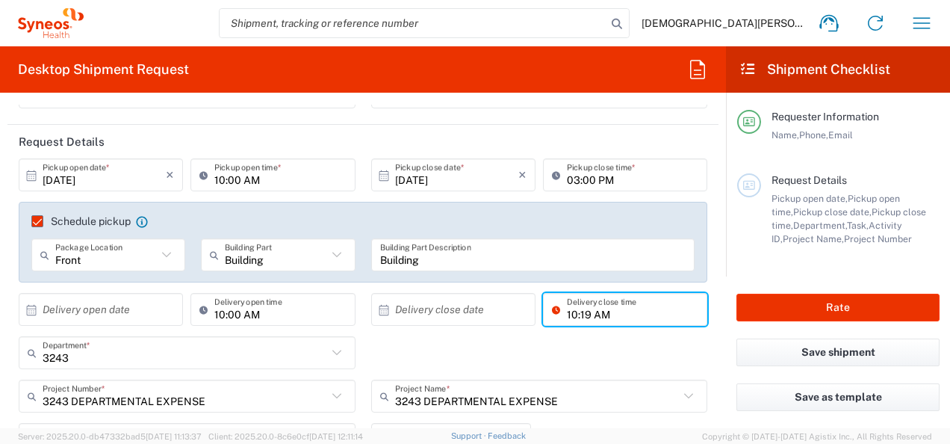
click at [586, 315] on input "10:19 AM" at bounding box center [632, 310] width 131 height 26
click at [567, 316] on input "10:19 PM" at bounding box center [632, 310] width 131 height 26
type input "05:19 PM"
click at [553, 342] on div "3243 Department * 3243 3000 3100 3109 3110 3111 3112 3125 3130 3135 3136 3150 3…" at bounding box center [363, 357] width 705 height 43
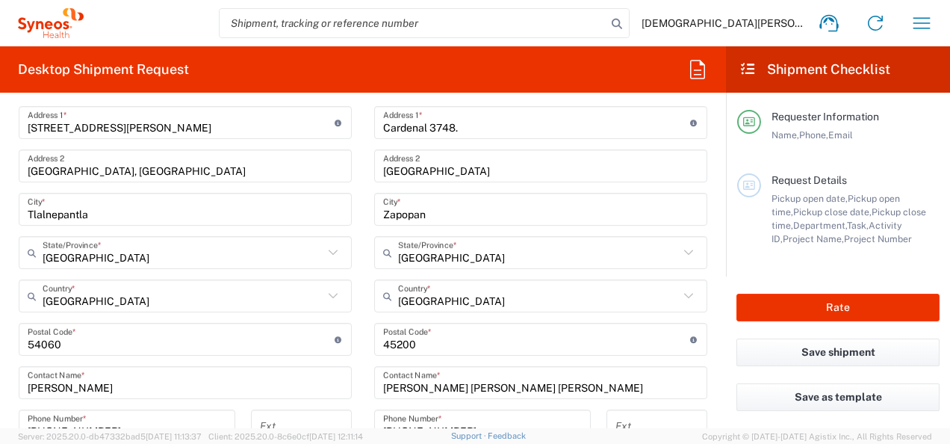
scroll to position [822, 0]
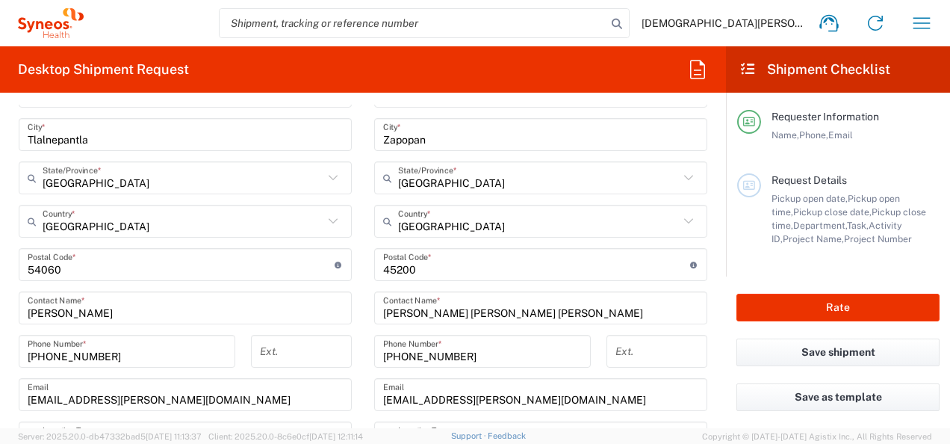
click at [758, 69] on h2 "Shipment Checklist" at bounding box center [815, 70] width 151 height 18
click at [744, 72] on icon at bounding box center [748, 68] width 17 height 13
click at [696, 75] on icon "button" at bounding box center [698, 70] width 24 height 24
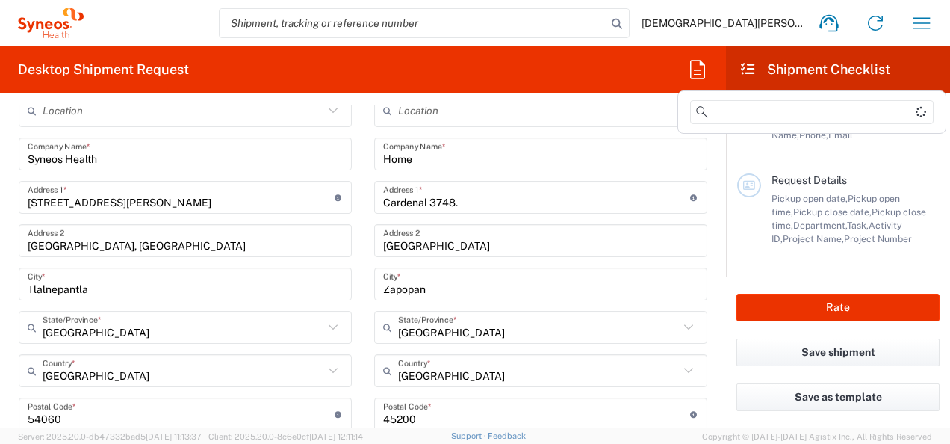
scroll to position [523, 0]
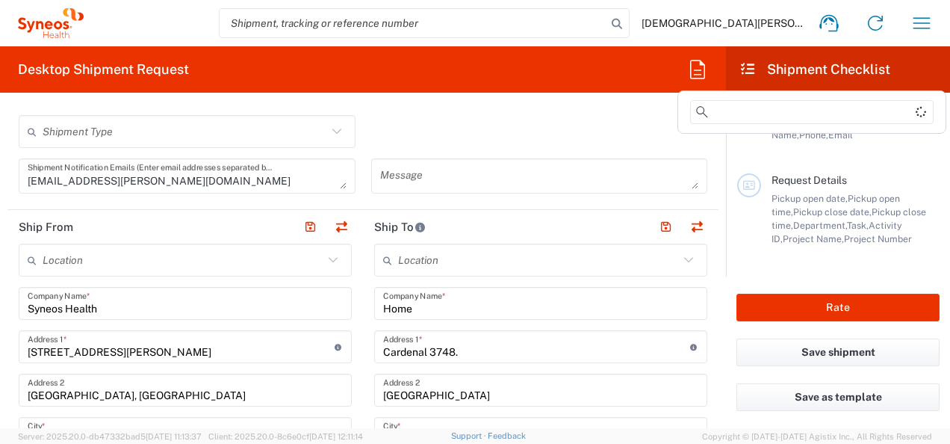
click at [392, 64] on agx-form-header "Desktop Shipment Request" at bounding box center [363, 69] width 726 height 46
click at [711, 70] on button "button" at bounding box center [698, 70] width 36 height 36
click at [740, 76] on h2 "Shipment Checklist" at bounding box center [815, 70] width 151 height 18
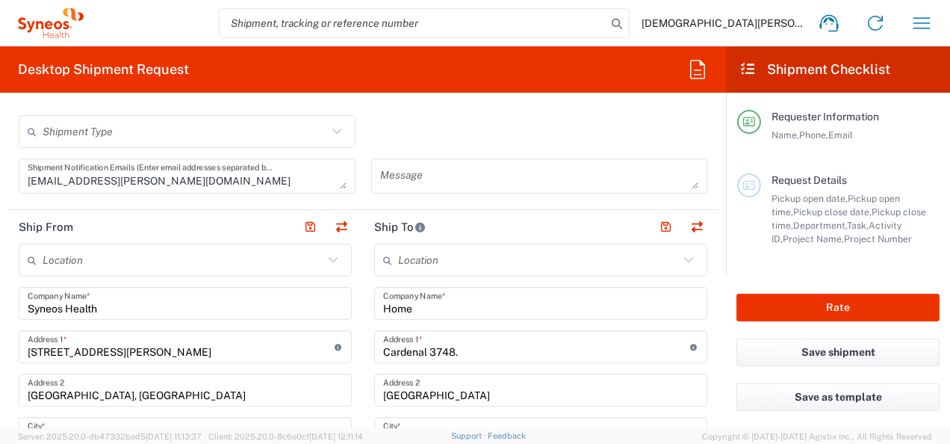
click at [746, 73] on icon at bounding box center [748, 68] width 17 height 13
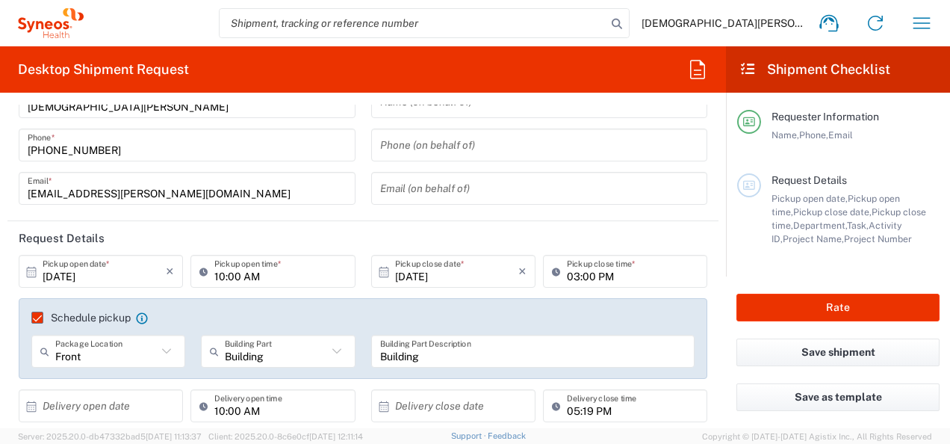
scroll to position [0, 0]
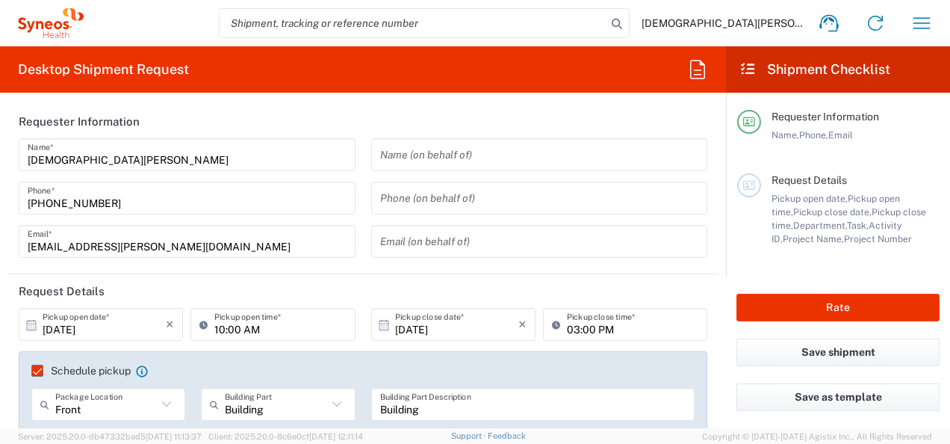
click at [77, 69] on h2 "Desktop Shipment Request" at bounding box center [103, 70] width 171 height 18
click at [914, 30] on icon "button" at bounding box center [922, 23] width 24 height 24
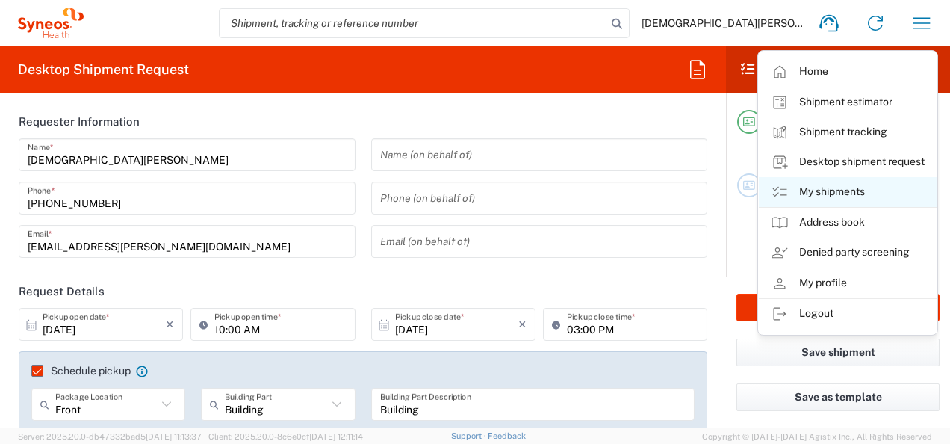
click at [820, 190] on link "My shipments" at bounding box center [848, 192] width 178 height 30
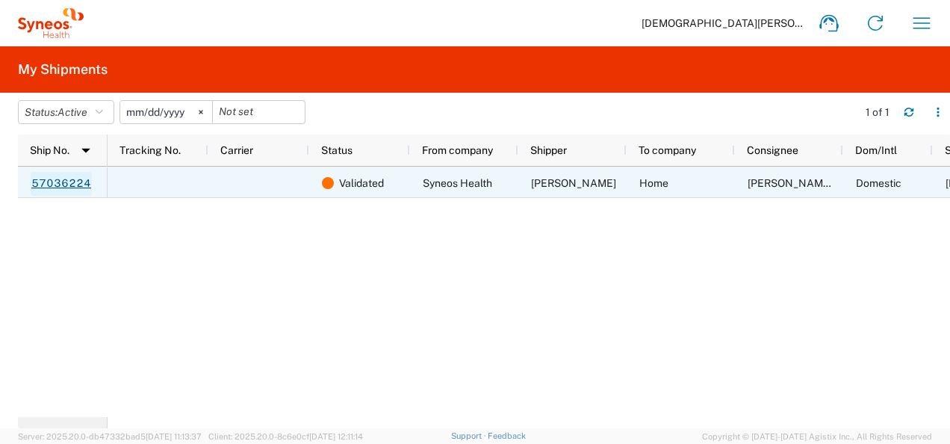
click at [77, 185] on link "57036224" at bounding box center [61, 184] width 61 height 24
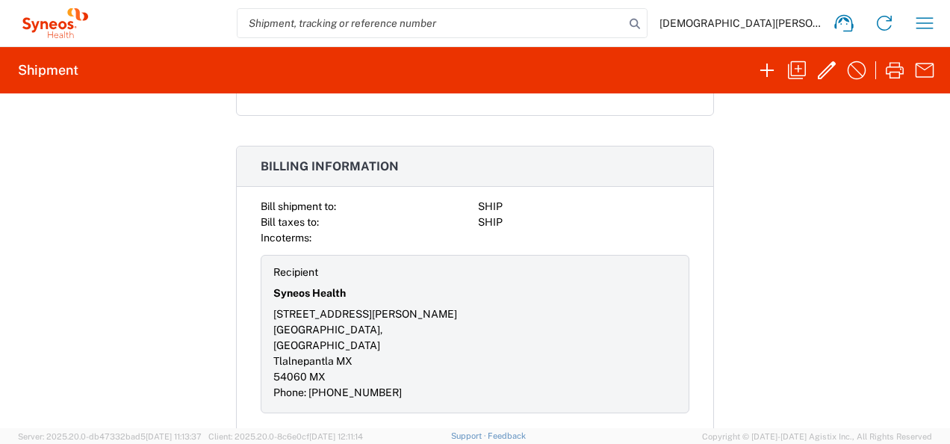
scroll to position [1517, 0]
drag, startPoint x: 406, startPoint y: 383, endPoint x: 335, endPoint y: 383, distance: 71.0
click at [335, 383] on div "Phone: [PHONE_NUMBER]" at bounding box center [372, 391] width 199 height 16
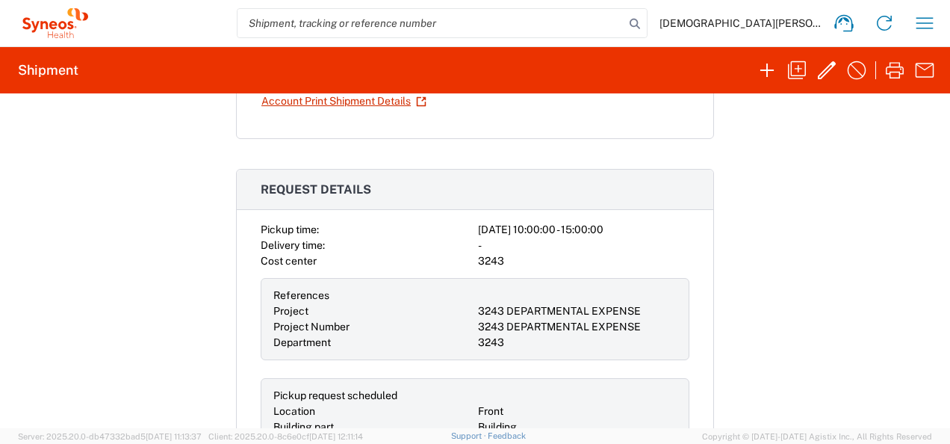
scroll to position [0, 0]
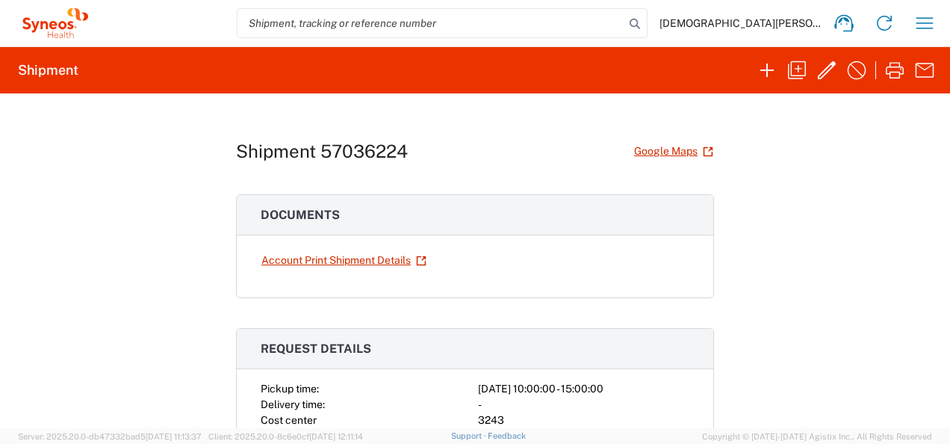
click at [321, 142] on h1 "Shipment 57036224" at bounding box center [322, 151] width 172 height 22
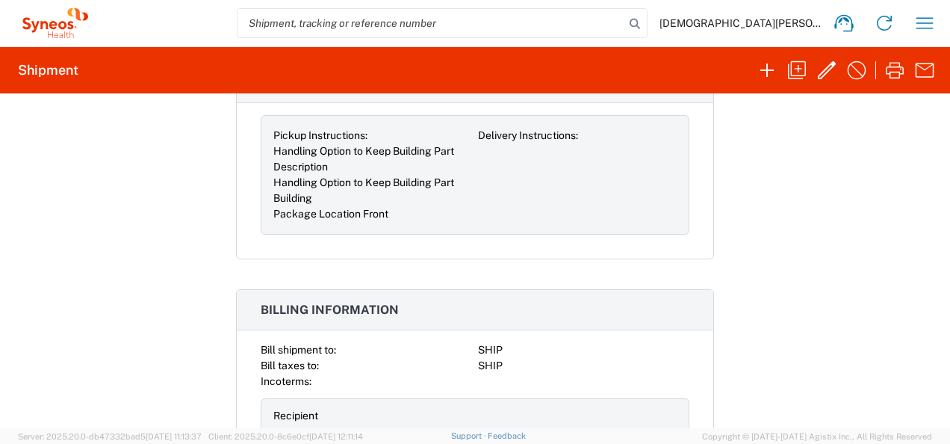
scroll to position [1270, 0]
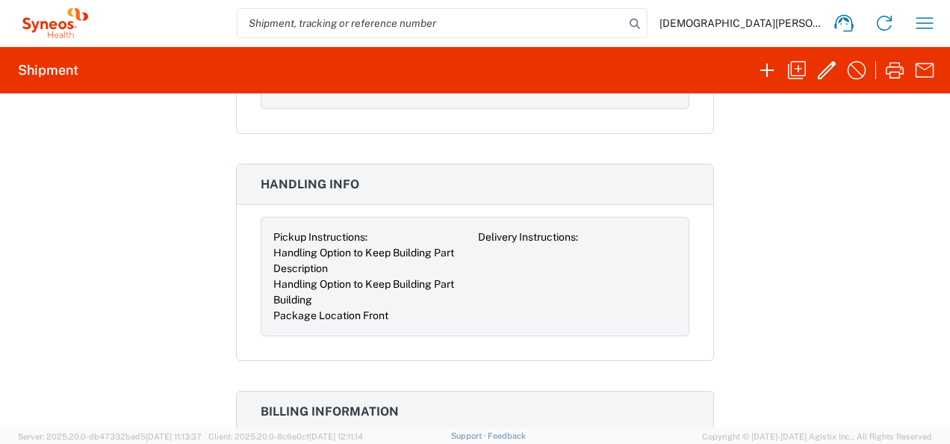
click at [323, 202] on agx-collapsable-panel "Handling Info Pickup Instructions: Delivery Instructions: Handling Option to Ke…" at bounding box center [475, 262] width 478 height 197
click at [326, 185] on span "Handling Info" at bounding box center [310, 184] width 99 height 14
click at [312, 262] on div "Handling Option to Keep Building Part Description" at bounding box center [372, 260] width 199 height 31
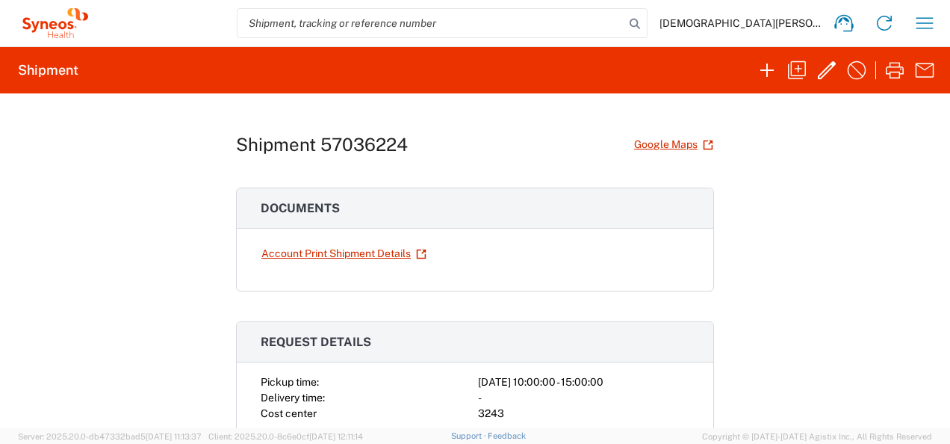
scroll to position [0, 0]
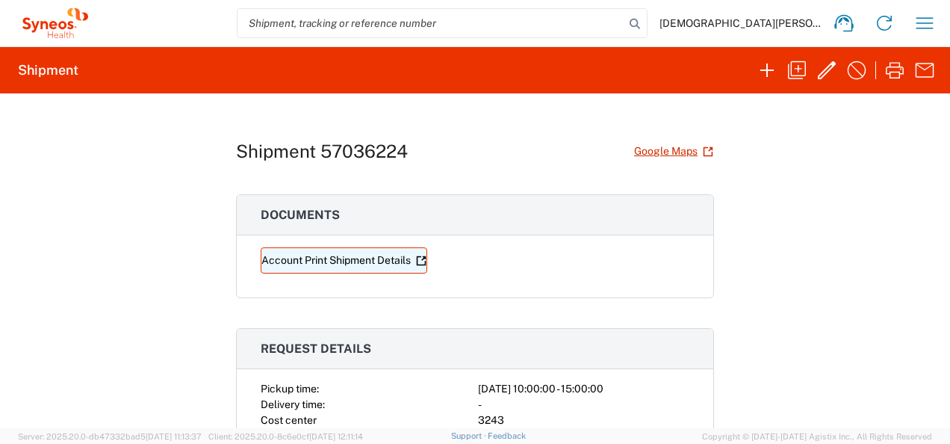
click at [343, 262] on link "Account Print Shipment Details" at bounding box center [344, 260] width 167 height 26
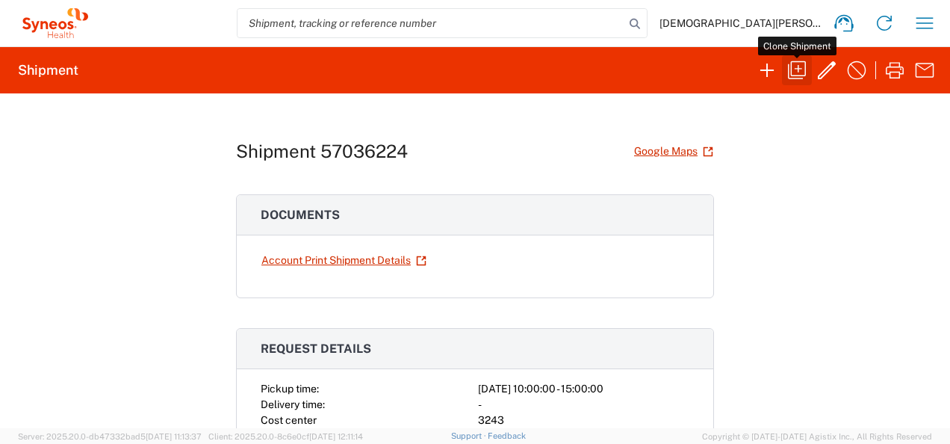
click at [799, 73] on icon "button" at bounding box center [797, 70] width 24 height 24
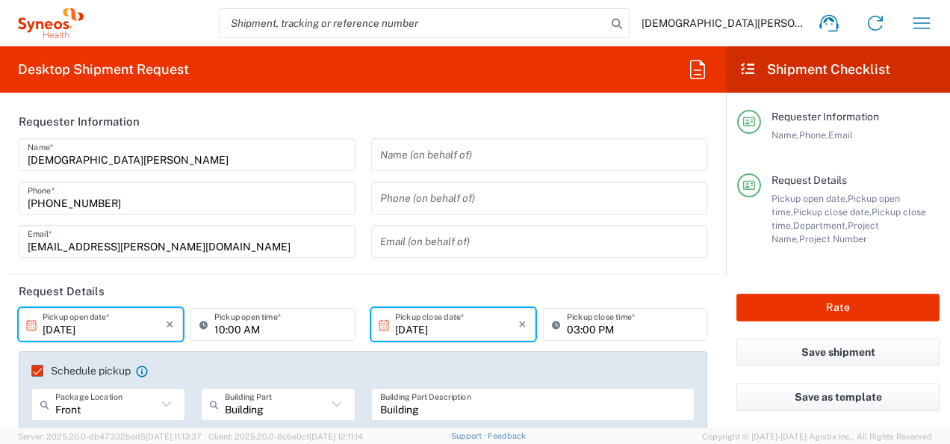
type input "[GEOGRAPHIC_DATA]"
type input "Envelope"
type input "[GEOGRAPHIC_DATA]"
type input "3243 DEPARTMENTAL EXPENSE"
type input "3243"
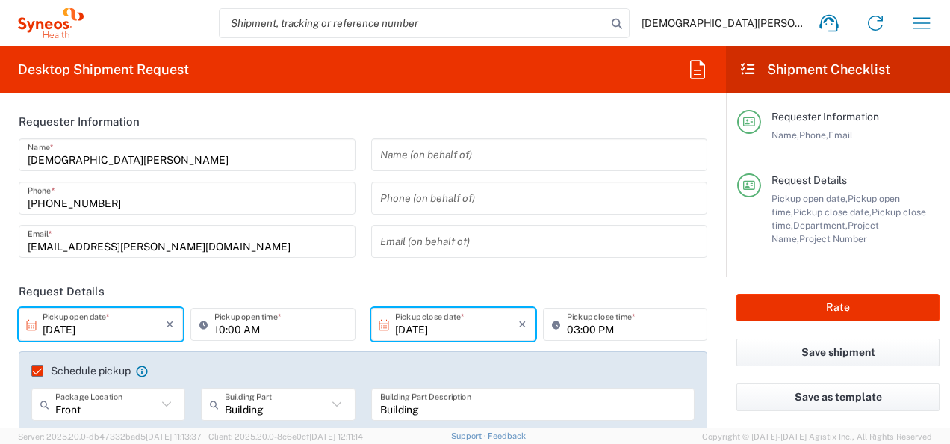
type input "3243 DEPARTMENTAL EXPENSE"
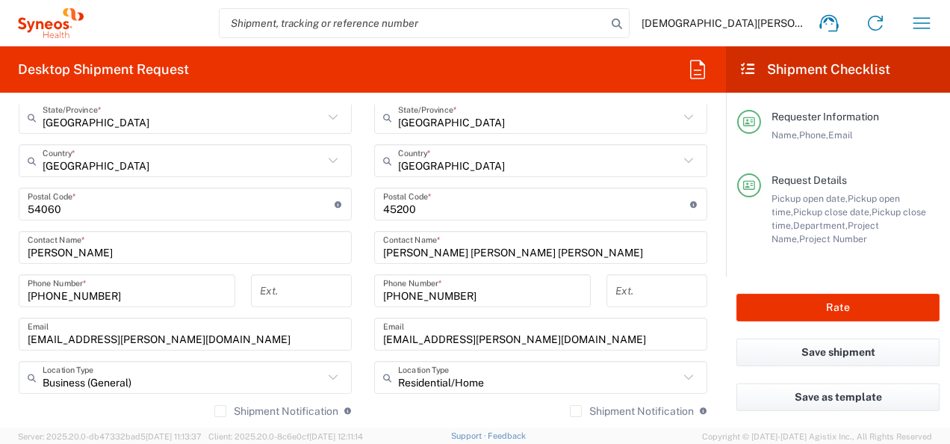
scroll to position [897, 0]
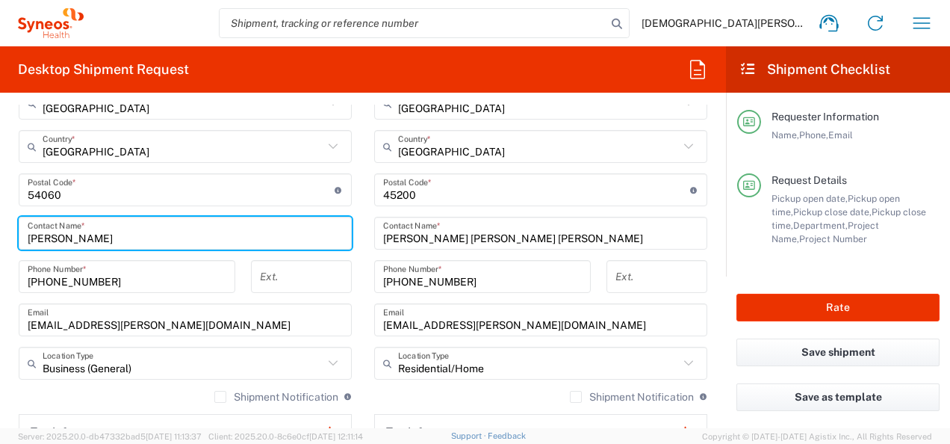
drag, startPoint x: 173, startPoint y: 233, endPoint x: 0, endPoint y: 227, distance: 173.4
click at [0, 227] on html "[DEMOGRAPHIC_DATA][PERSON_NAME] Home Shipment estimator Shipment tracking Deskt…" at bounding box center [475, 222] width 950 height 444
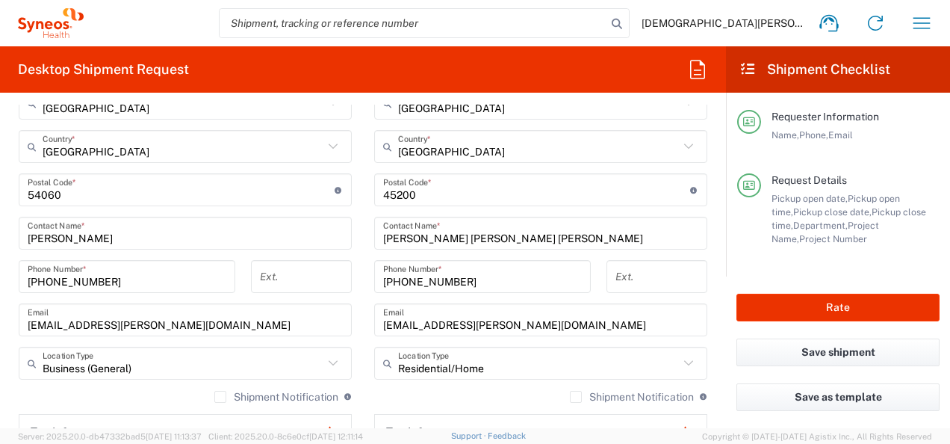
drag, startPoint x: 162, startPoint y: 243, endPoint x: 160, endPoint y: 235, distance: 8.5
click at [162, 243] on input "[PERSON_NAME]" at bounding box center [185, 233] width 315 height 26
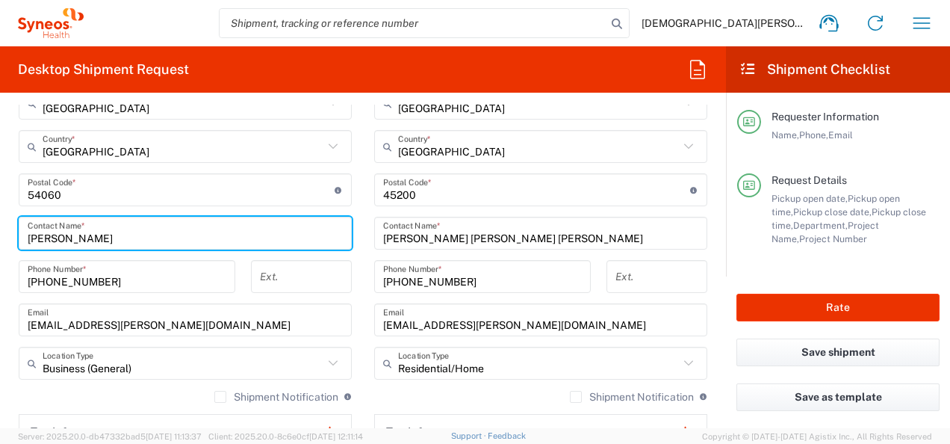
drag, startPoint x: 160, startPoint y: 233, endPoint x: -3, endPoint y: 263, distance: 165.6
click at [0, 263] on html "[DEMOGRAPHIC_DATA][PERSON_NAME] Home Shipment estimator Shipment tracking Deskt…" at bounding box center [475, 222] width 950 height 444
type input "[PERSON_NAME] del [PERSON_NAME]"
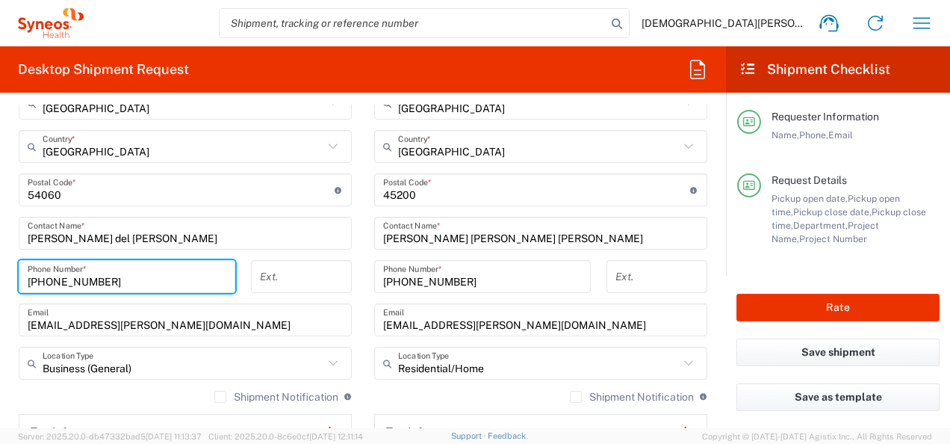
drag, startPoint x: 47, startPoint y: 281, endPoint x: 217, endPoint y: 281, distance: 169.6
click at [217, 281] on input "[PHONE_NUMBER]" at bounding box center [127, 277] width 199 height 26
type input "[PHONE_NUMBER]"
click at [256, 269] on div "Ext." at bounding box center [301, 276] width 101 height 33
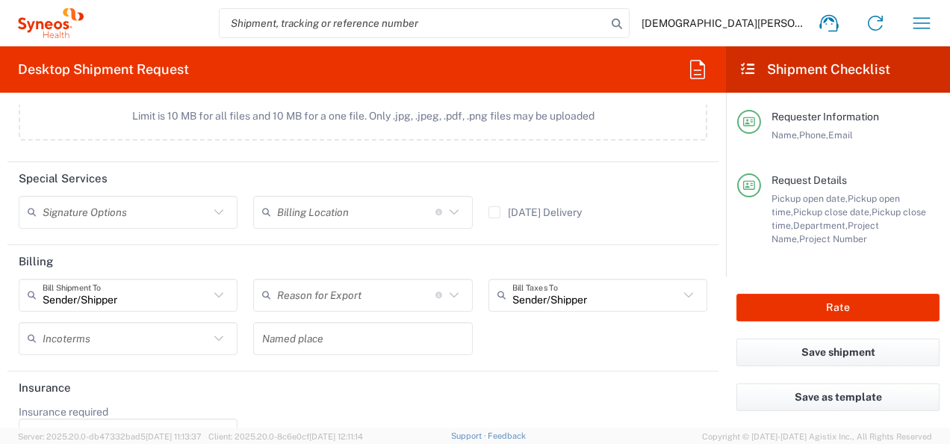
scroll to position [1977, 0]
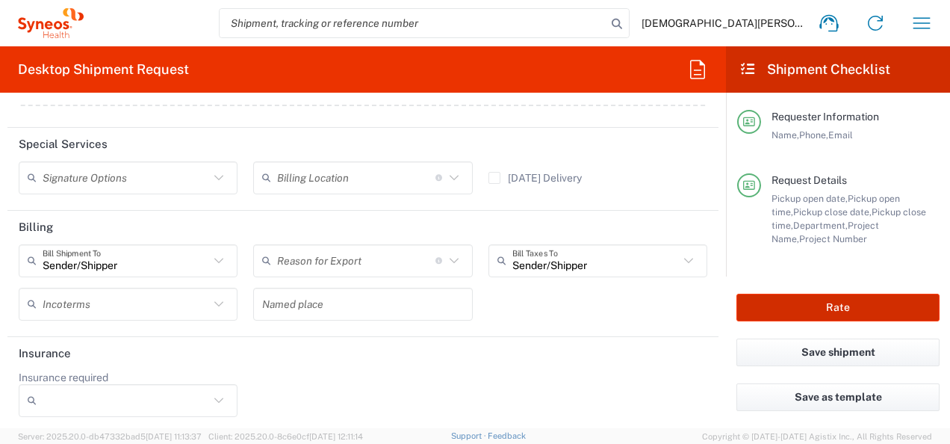
drag, startPoint x: 780, startPoint y: 315, endPoint x: 769, endPoint y: 315, distance: 11.2
click at [780, 315] on button "Rate" at bounding box center [838, 308] width 203 height 28
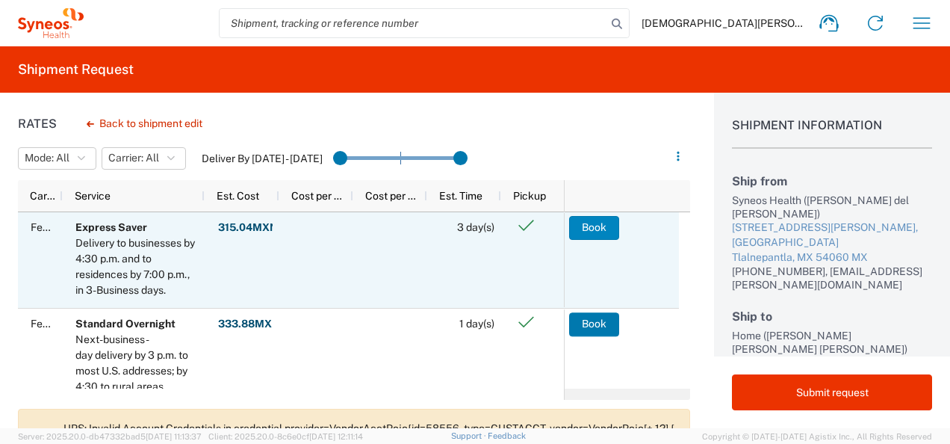
click at [590, 226] on button "Book" at bounding box center [594, 228] width 50 height 24
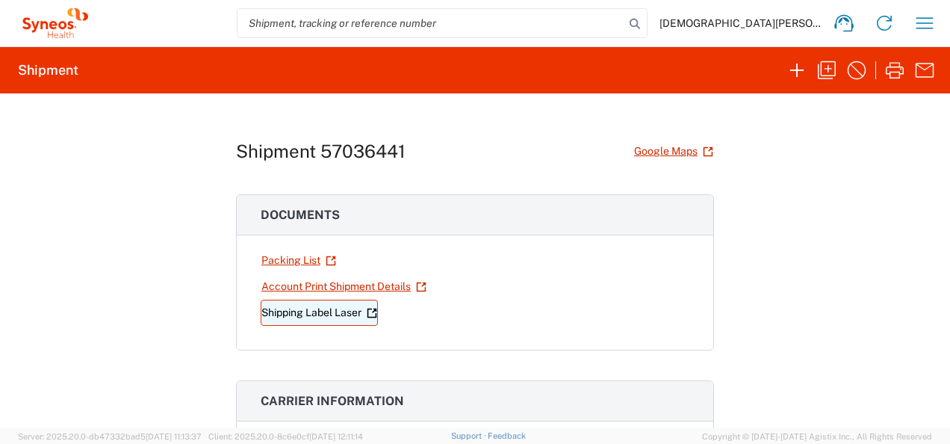
click at [326, 311] on link "Shipping Label Laser" at bounding box center [319, 313] width 117 height 26
